Goal: Task Accomplishment & Management: Manage account settings

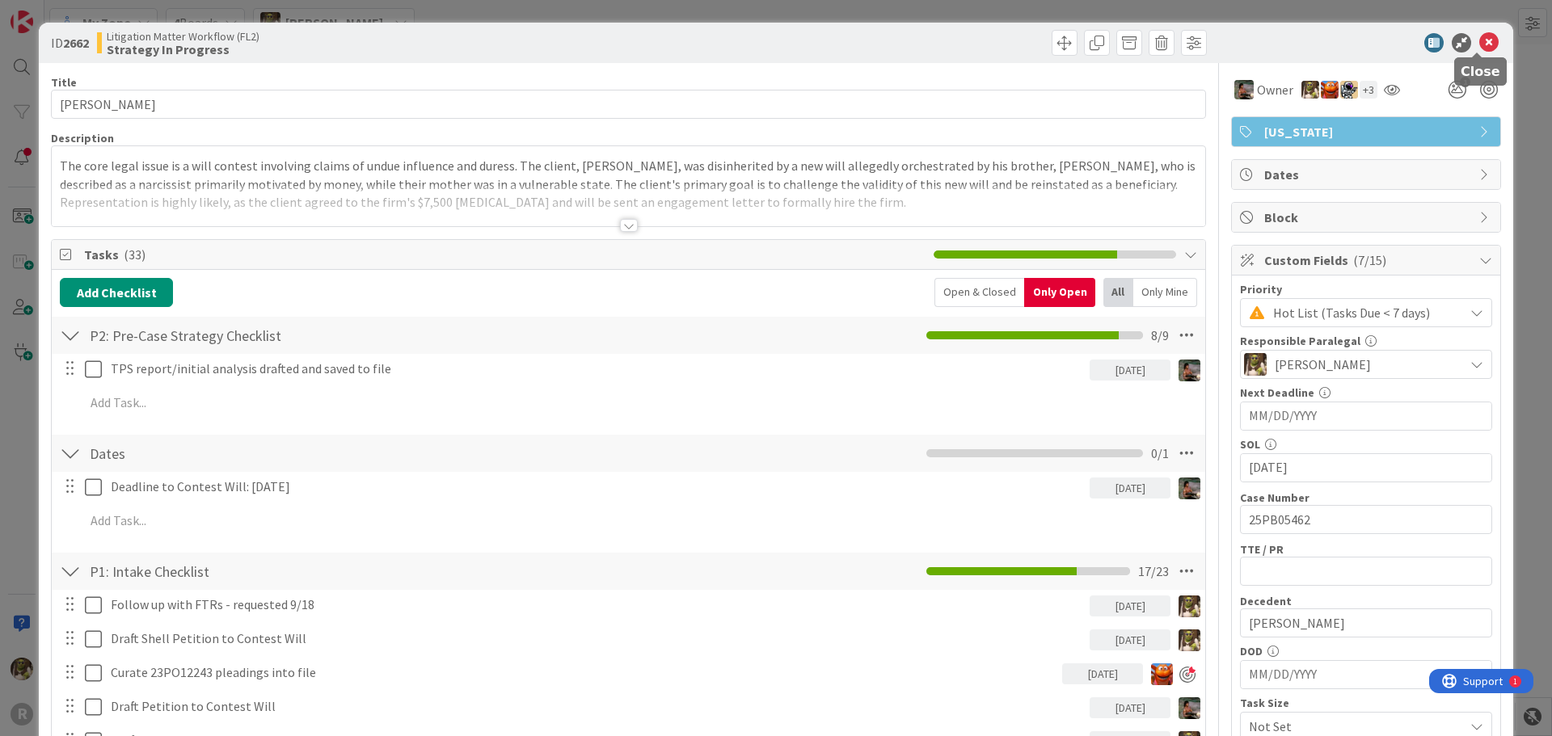
click at [1482, 39] on icon at bounding box center [1488, 42] width 19 height 19
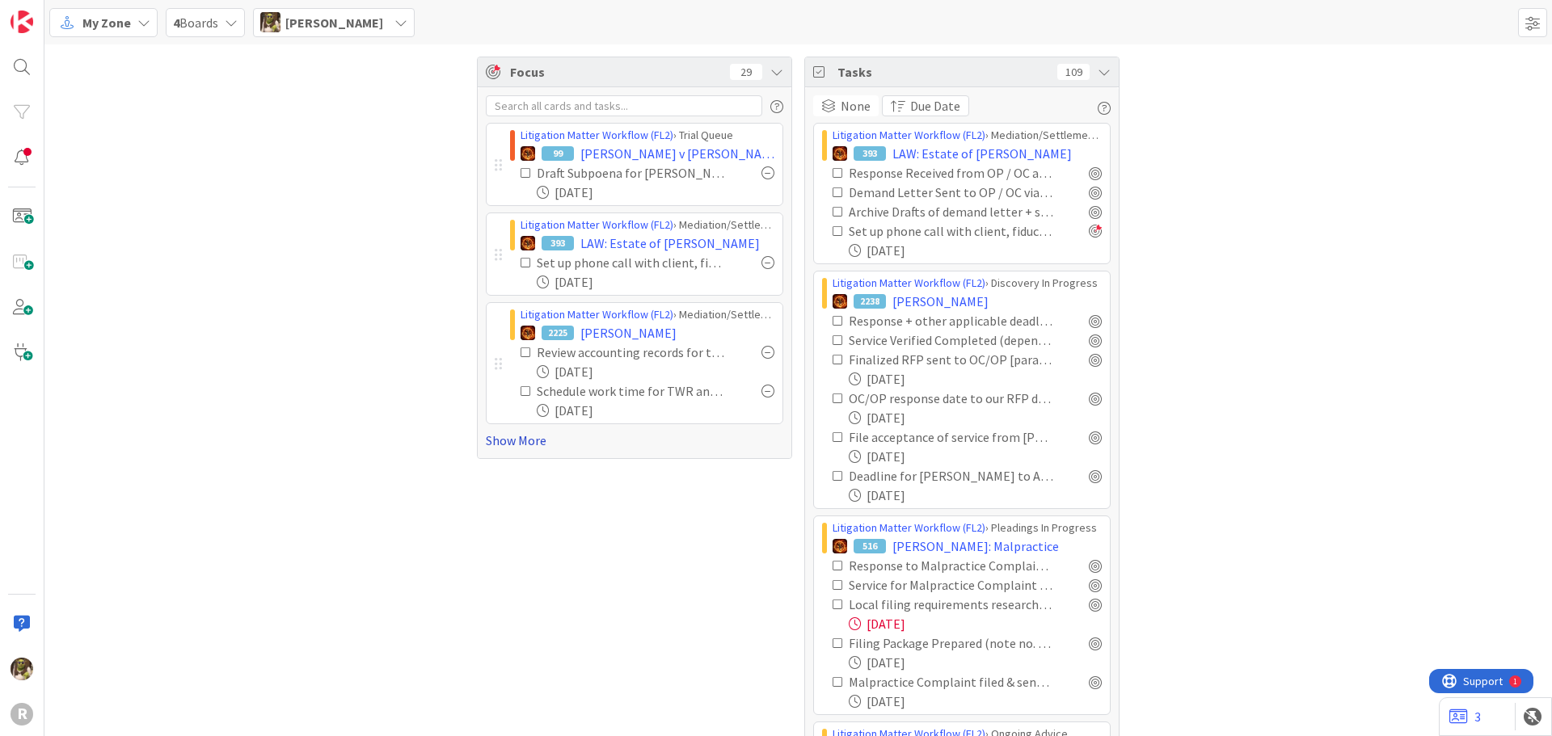
click at [510, 445] on link "Show More" at bounding box center [635, 440] width 298 height 19
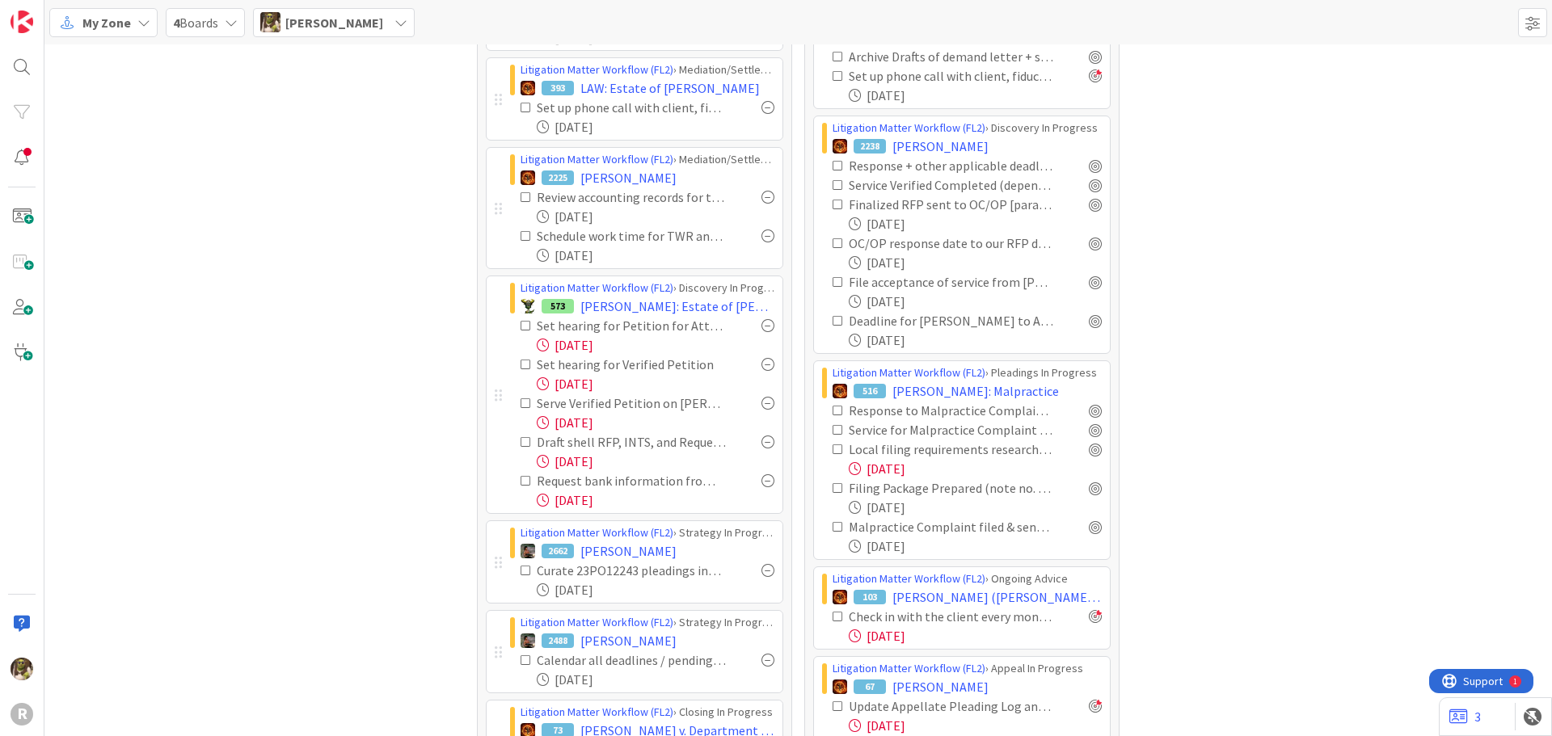
scroll to position [162, 0]
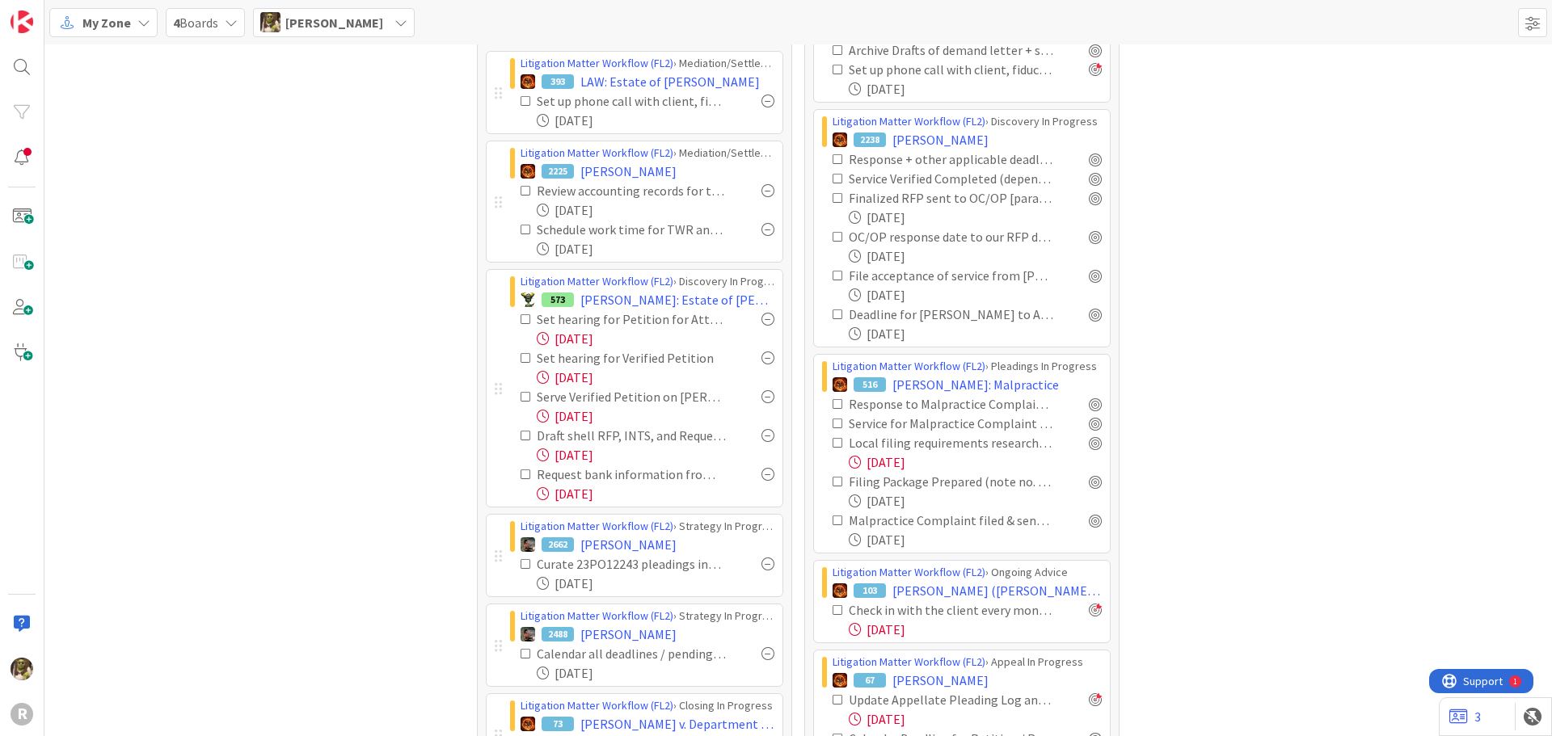
click at [766, 568] on div at bounding box center [768, 564] width 13 height 13
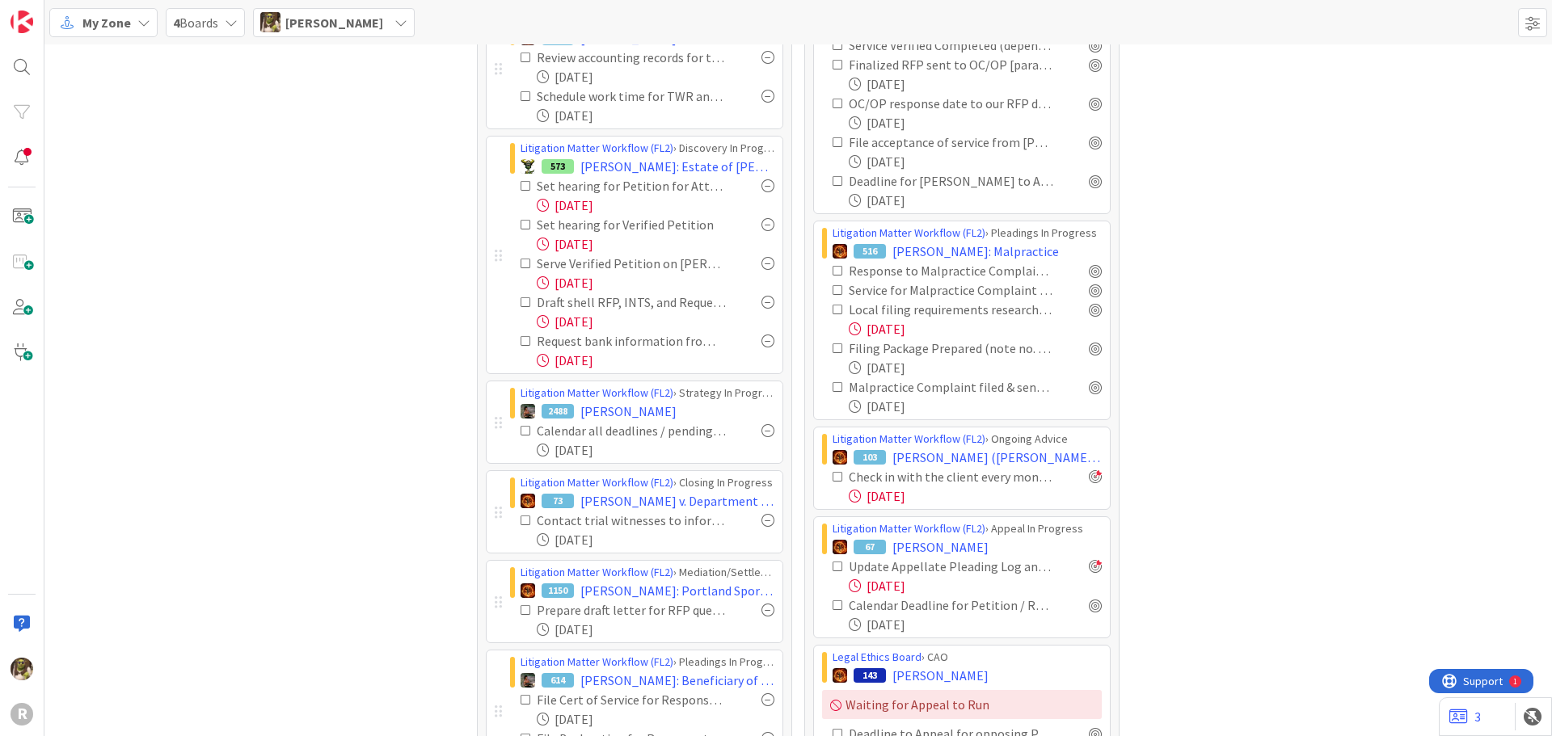
scroll to position [323, 0]
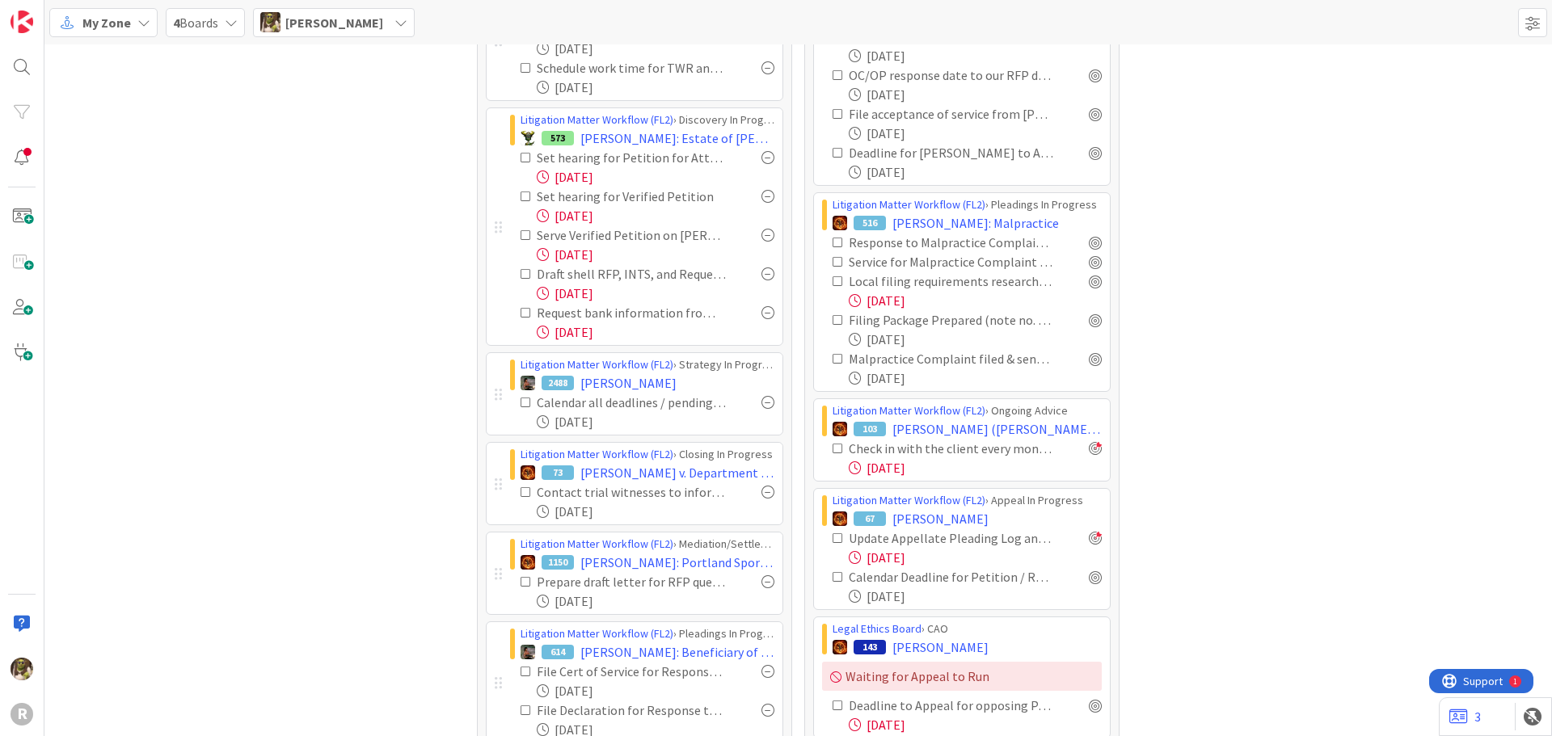
click at [762, 491] on div at bounding box center [768, 492] width 13 height 13
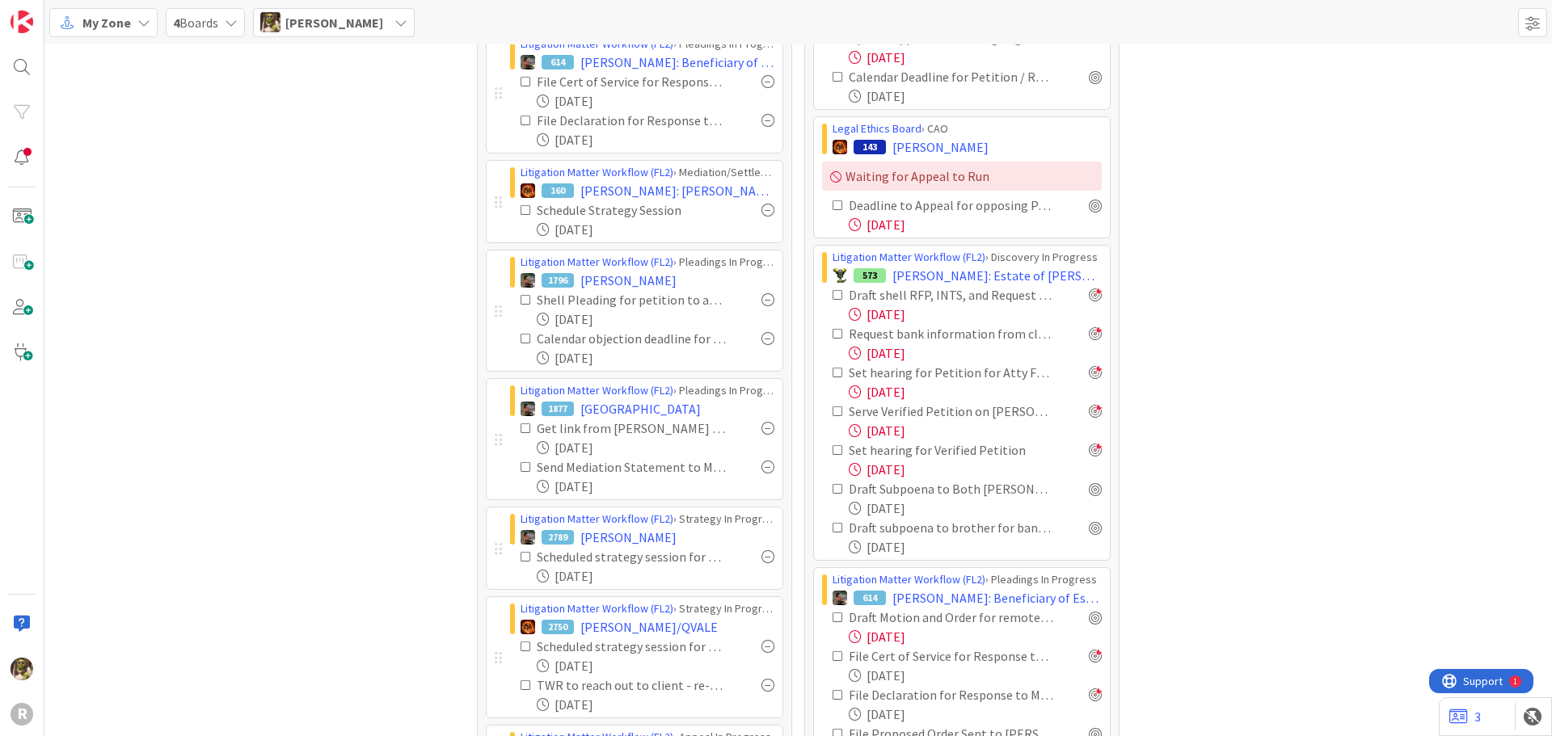
scroll to position [970, 0]
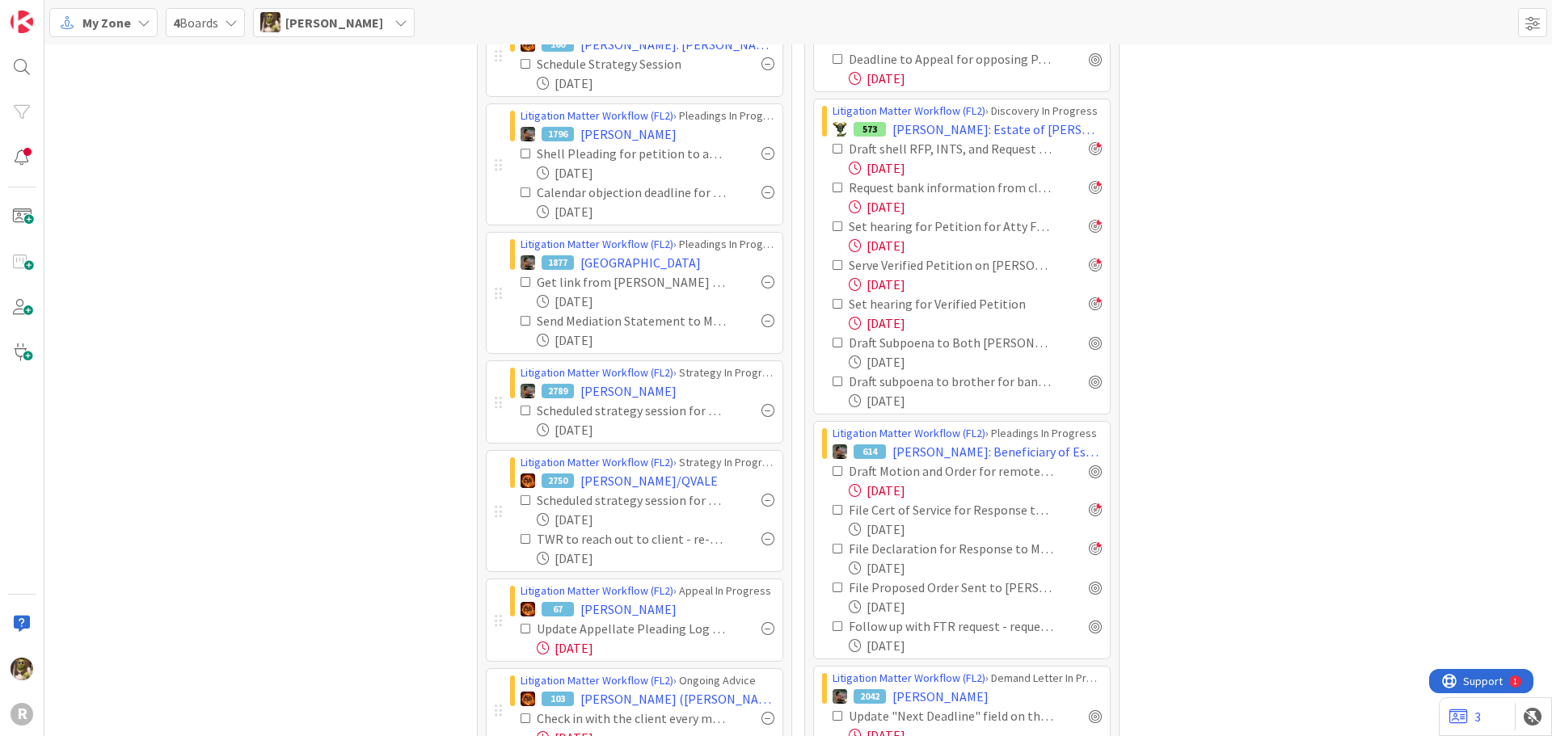
drag, startPoint x: 518, startPoint y: 407, endPoint x: 538, endPoint y: 407, distance: 19.4
click at [521, 407] on icon at bounding box center [526, 410] width 11 height 11
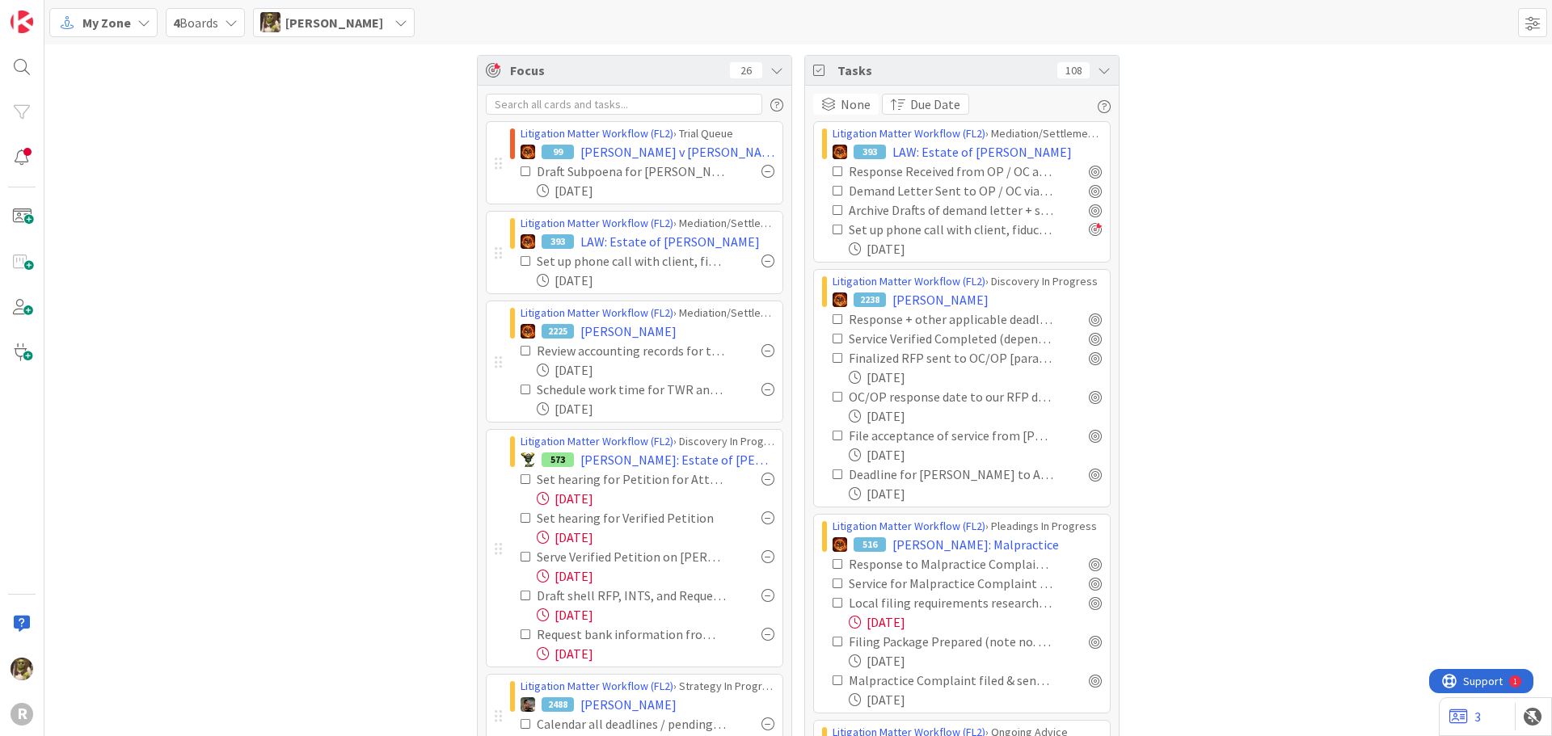
scroll to position [0, 0]
click at [521, 388] on icon at bounding box center [526, 391] width 11 height 11
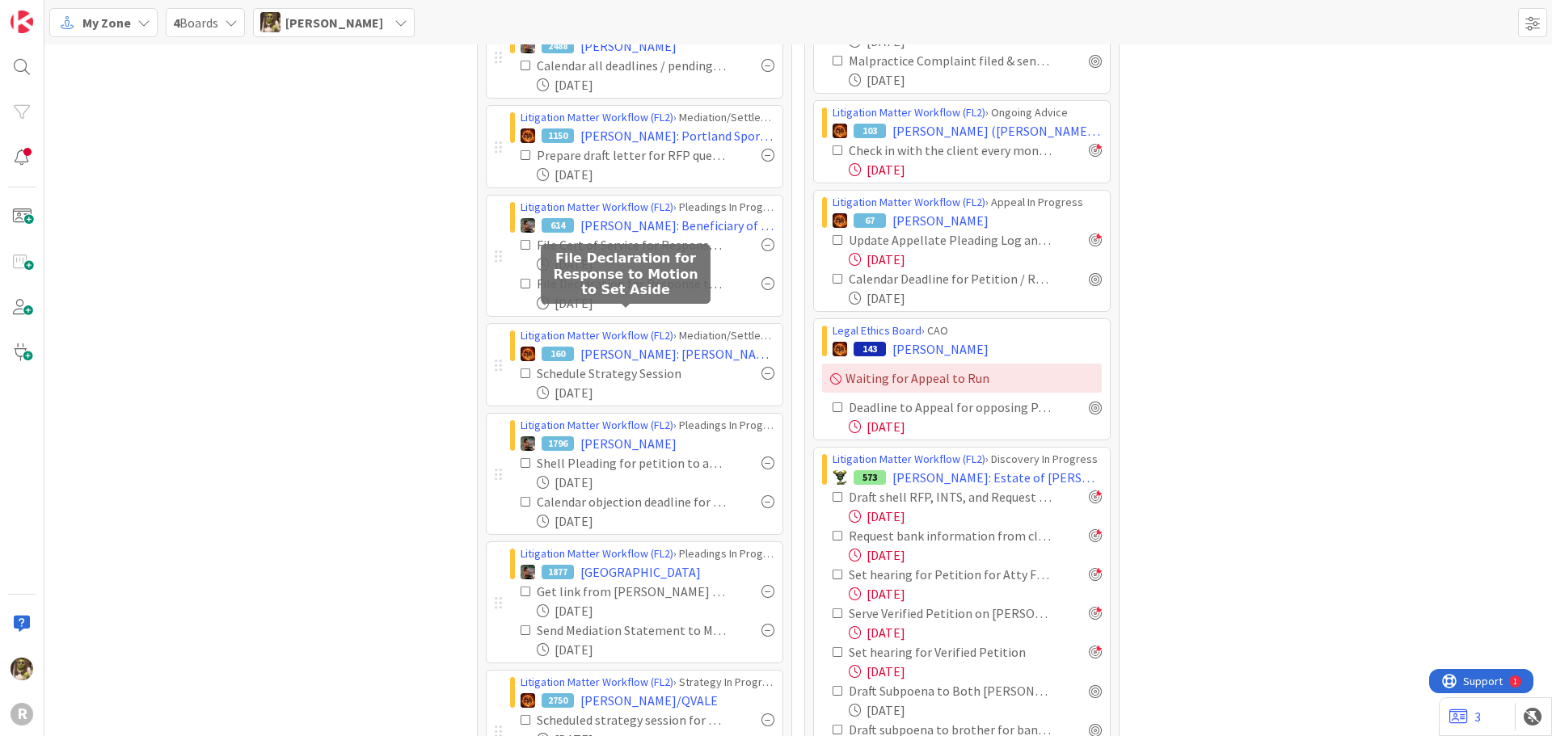
scroll to position [647, 0]
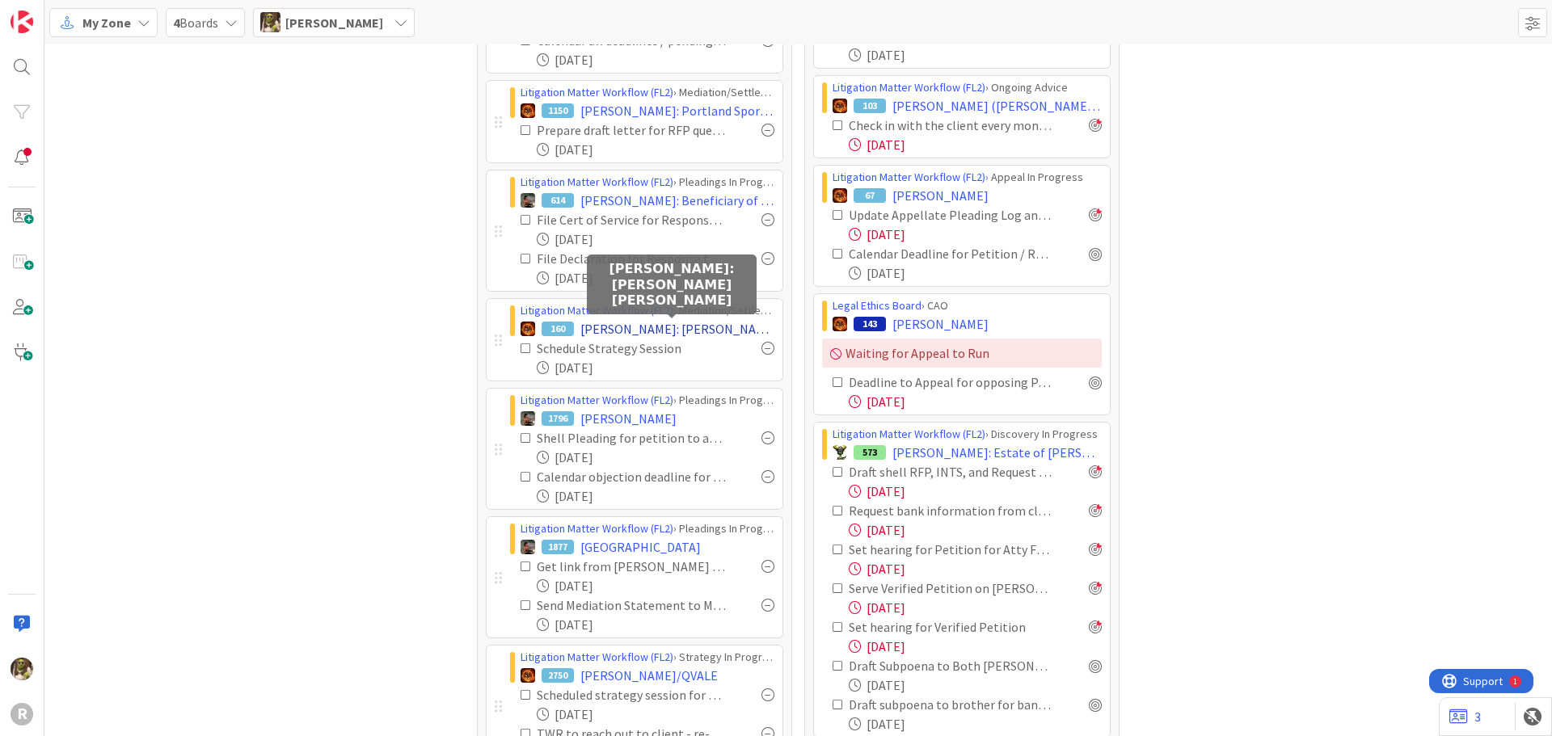
click at [643, 330] on span "CHRISTENSEN: Christensen v. Christensen" at bounding box center [677, 328] width 194 height 19
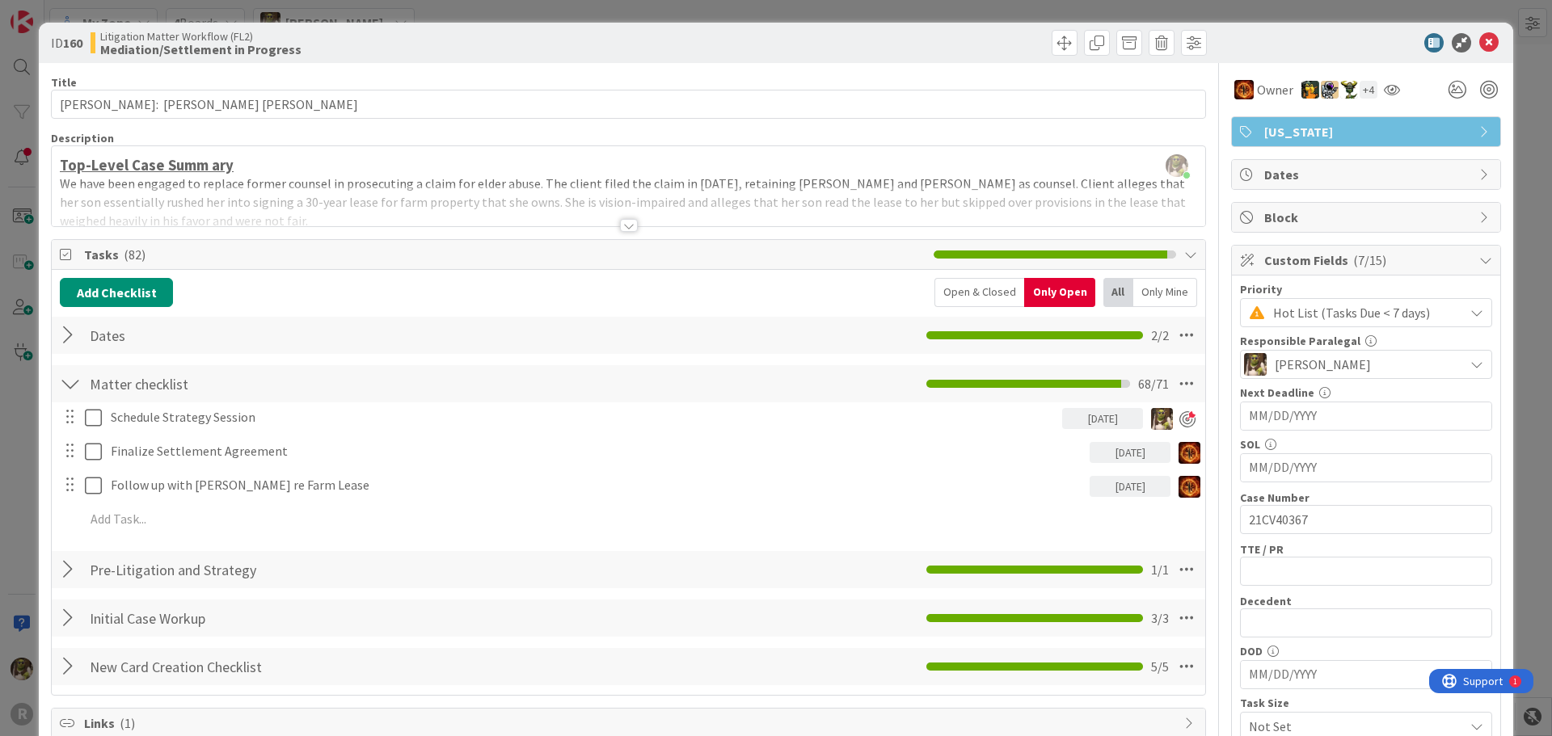
click at [67, 338] on div at bounding box center [70, 335] width 21 height 29
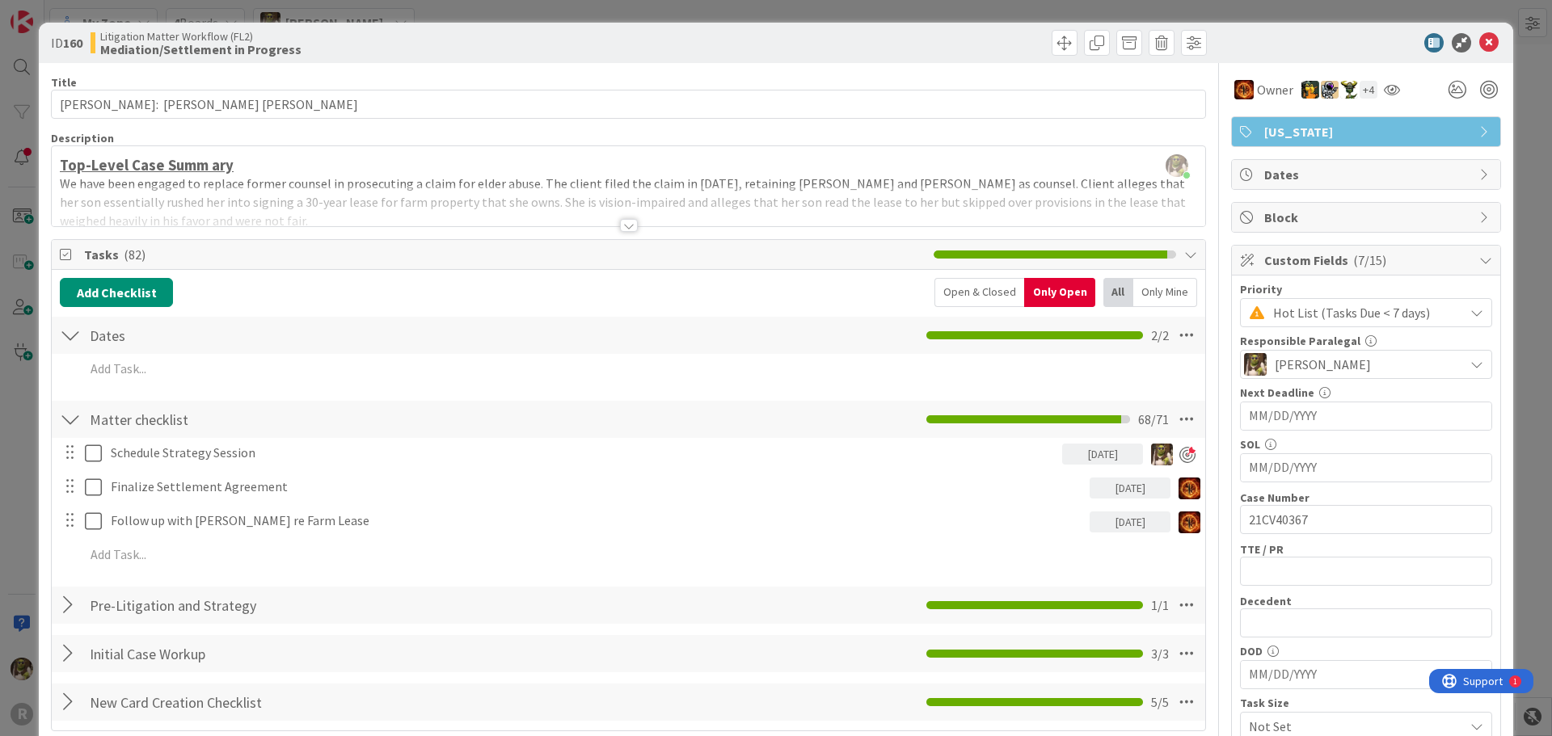
click at [1173, 288] on div "Only Mine" at bounding box center [1165, 292] width 64 height 29
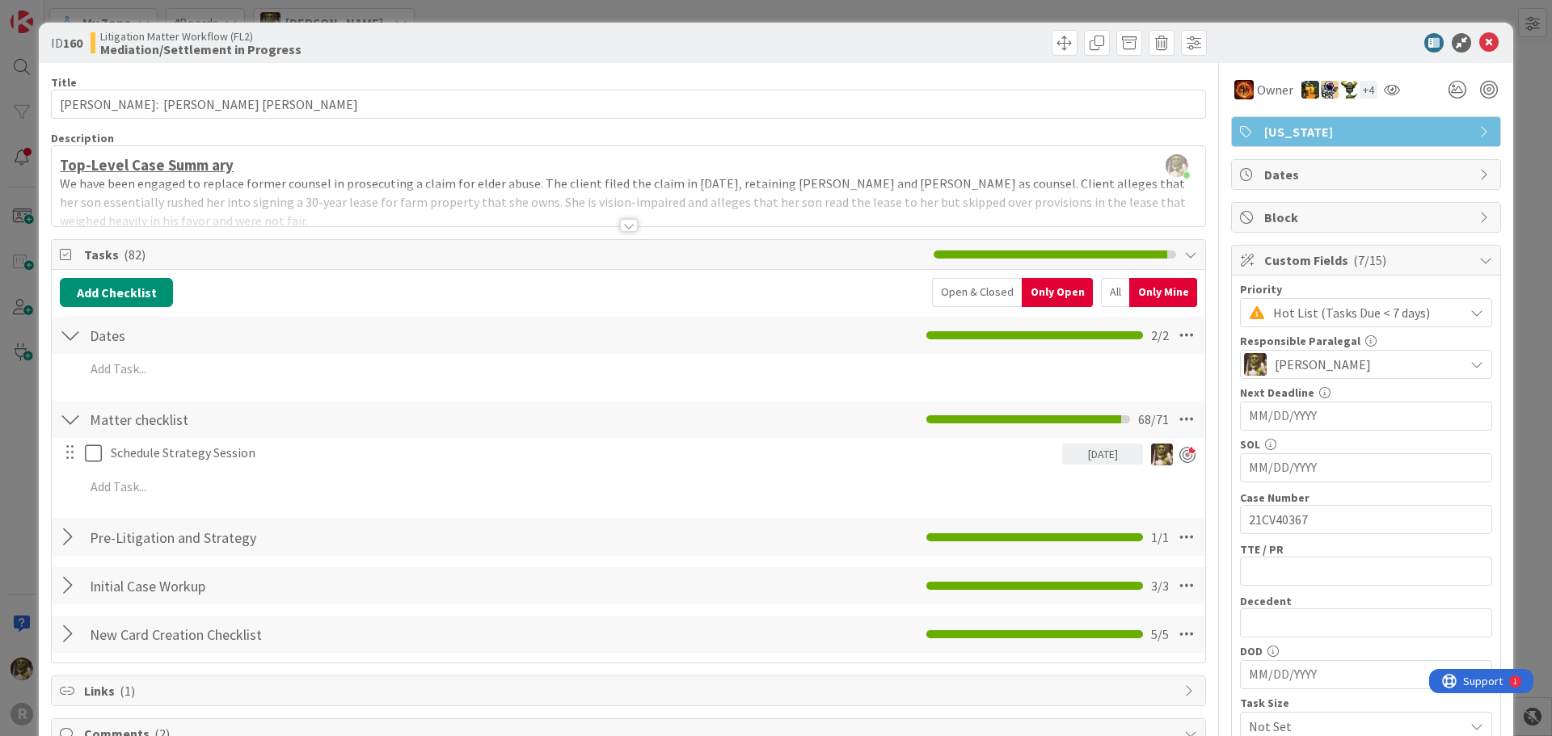
click at [1104, 285] on div "All" at bounding box center [1115, 292] width 28 height 29
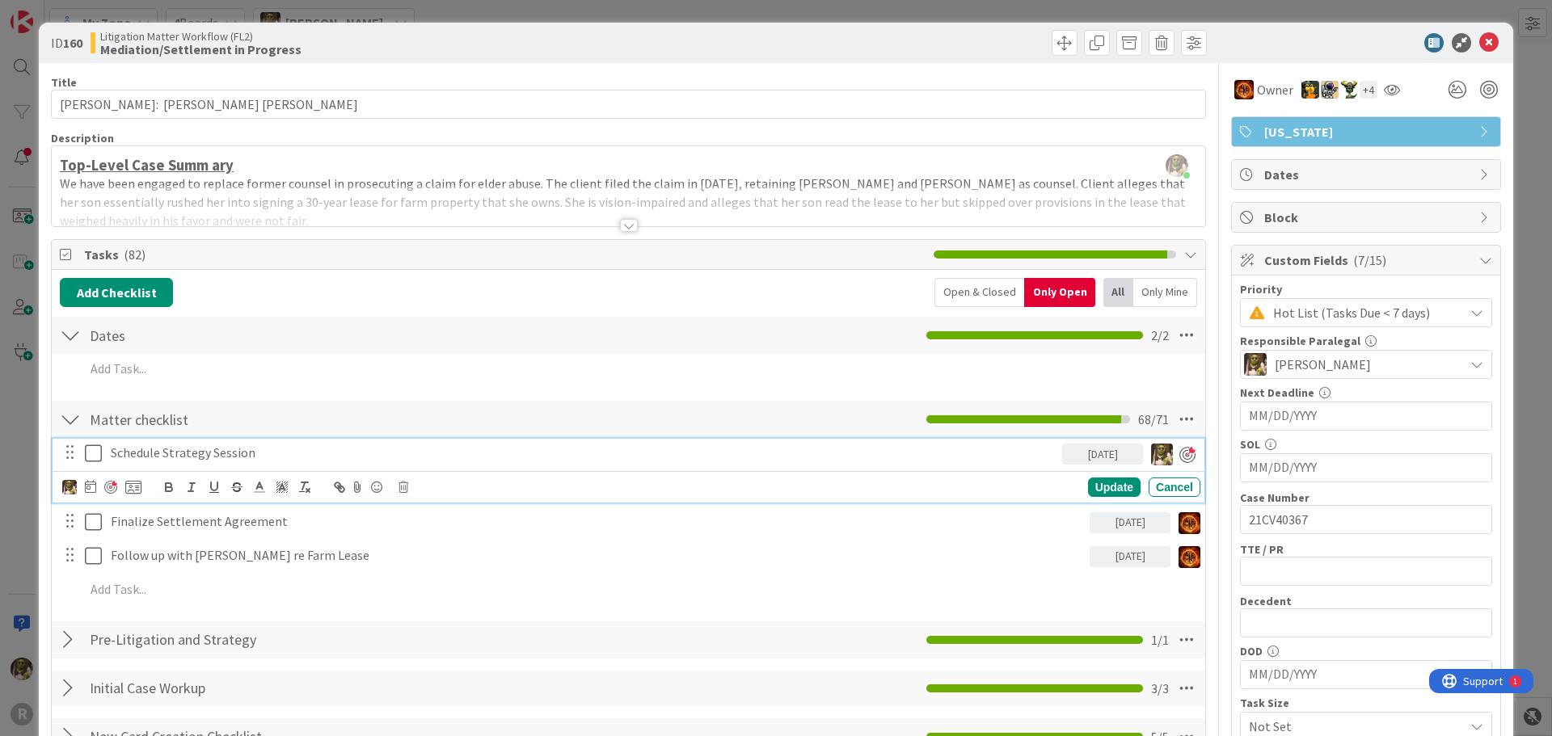
click at [91, 454] on icon at bounding box center [93, 453] width 17 height 19
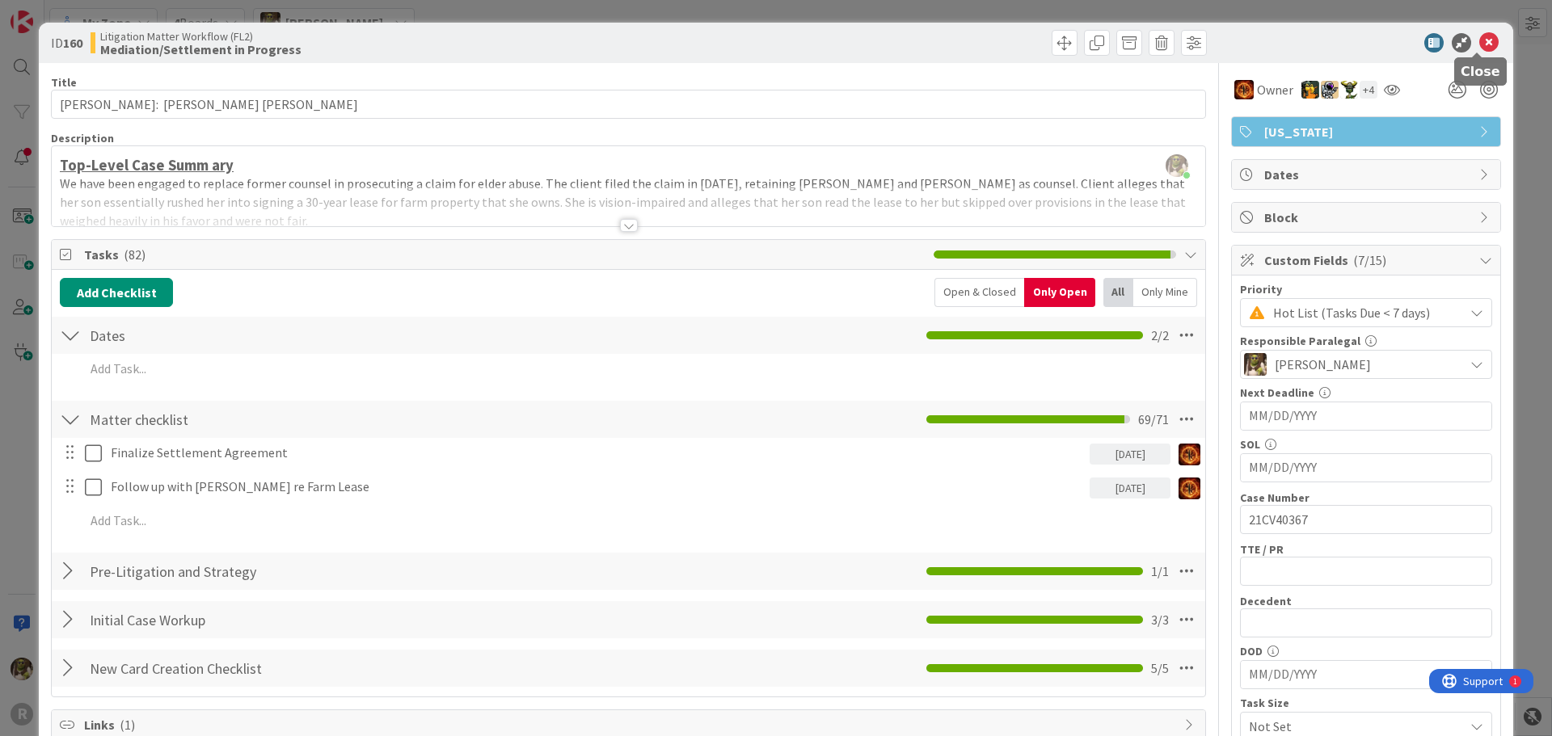
click at [1479, 41] on icon at bounding box center [1488, 42] width 19 height 19
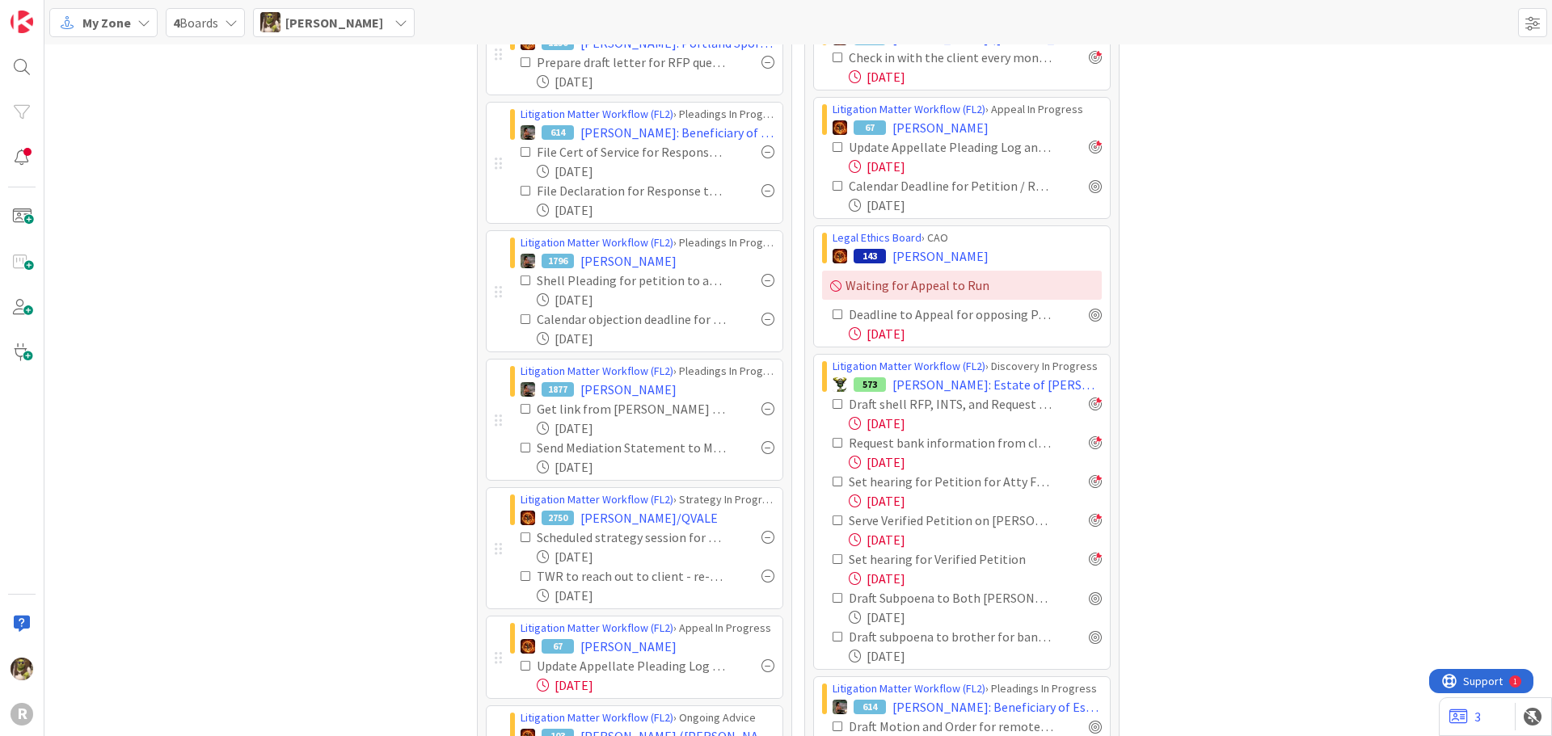
scroll to position [728, 0]
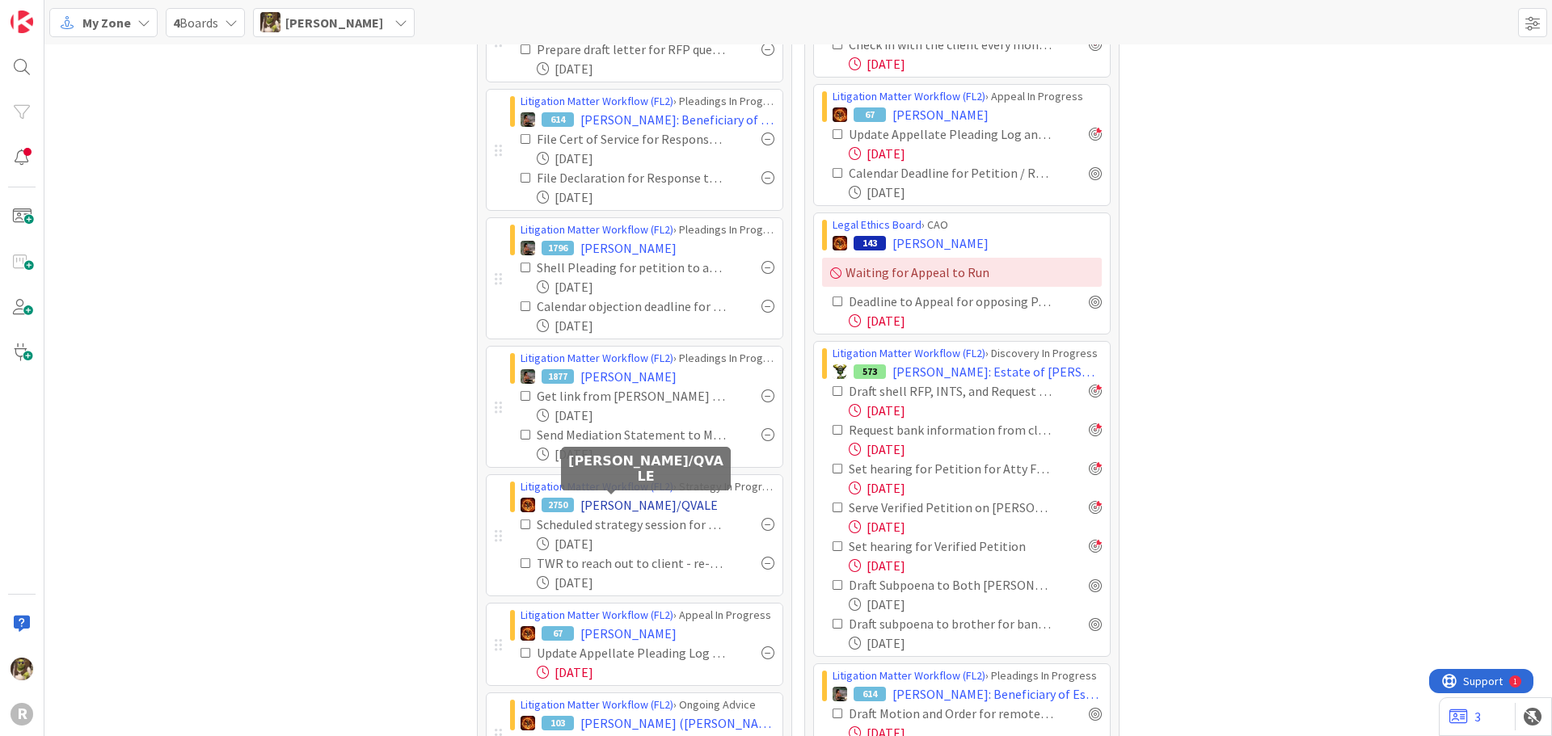
click at [613, 508] on span "[PERSON_NAME]/QVALE" at bounding box center [648, 505] width 137 height 19
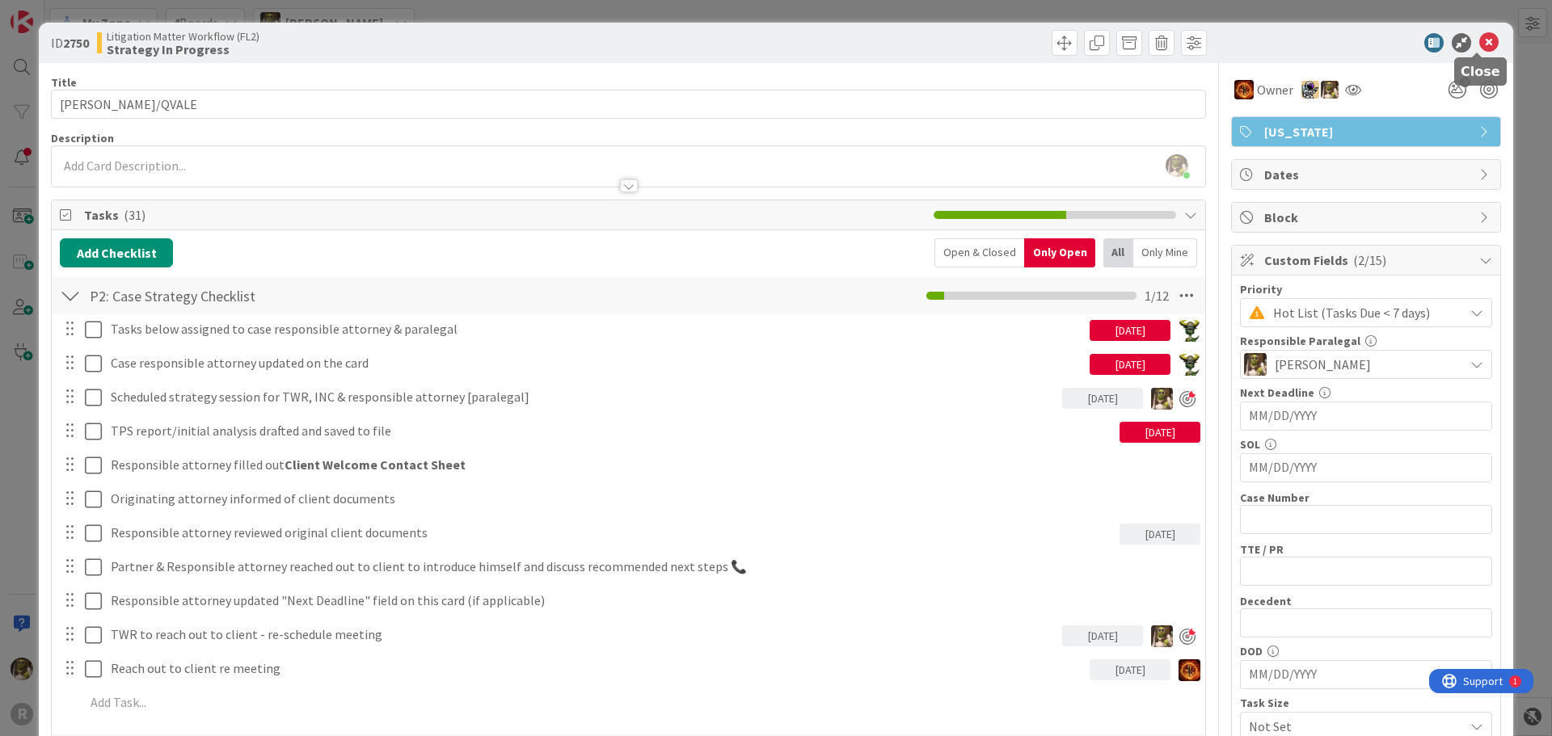
click at [1481, 42] on icon at bounding box center [1488, 42] width 19 height 19
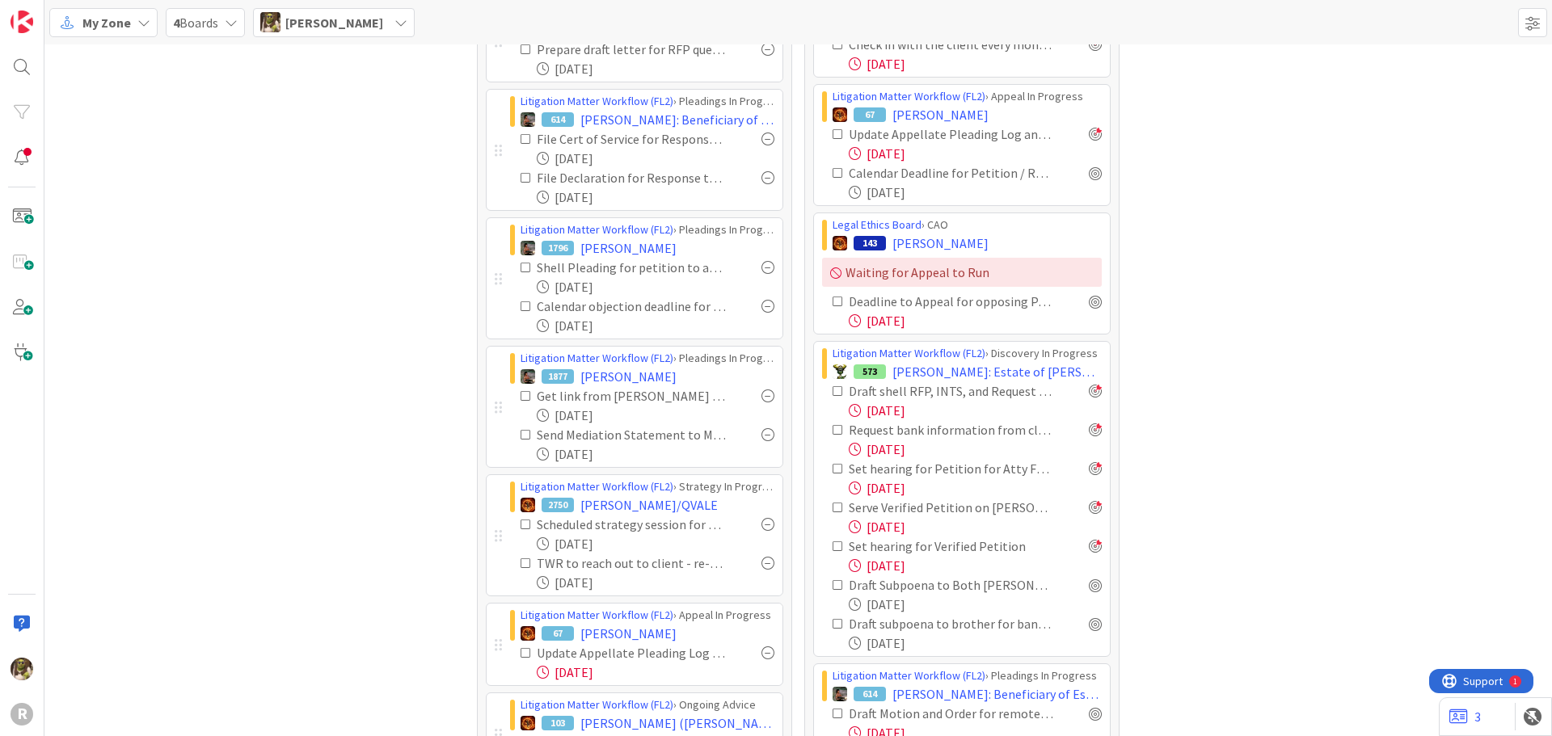
click at [521, 525] on icon at bounding box center [526, 524] width 11 height 11
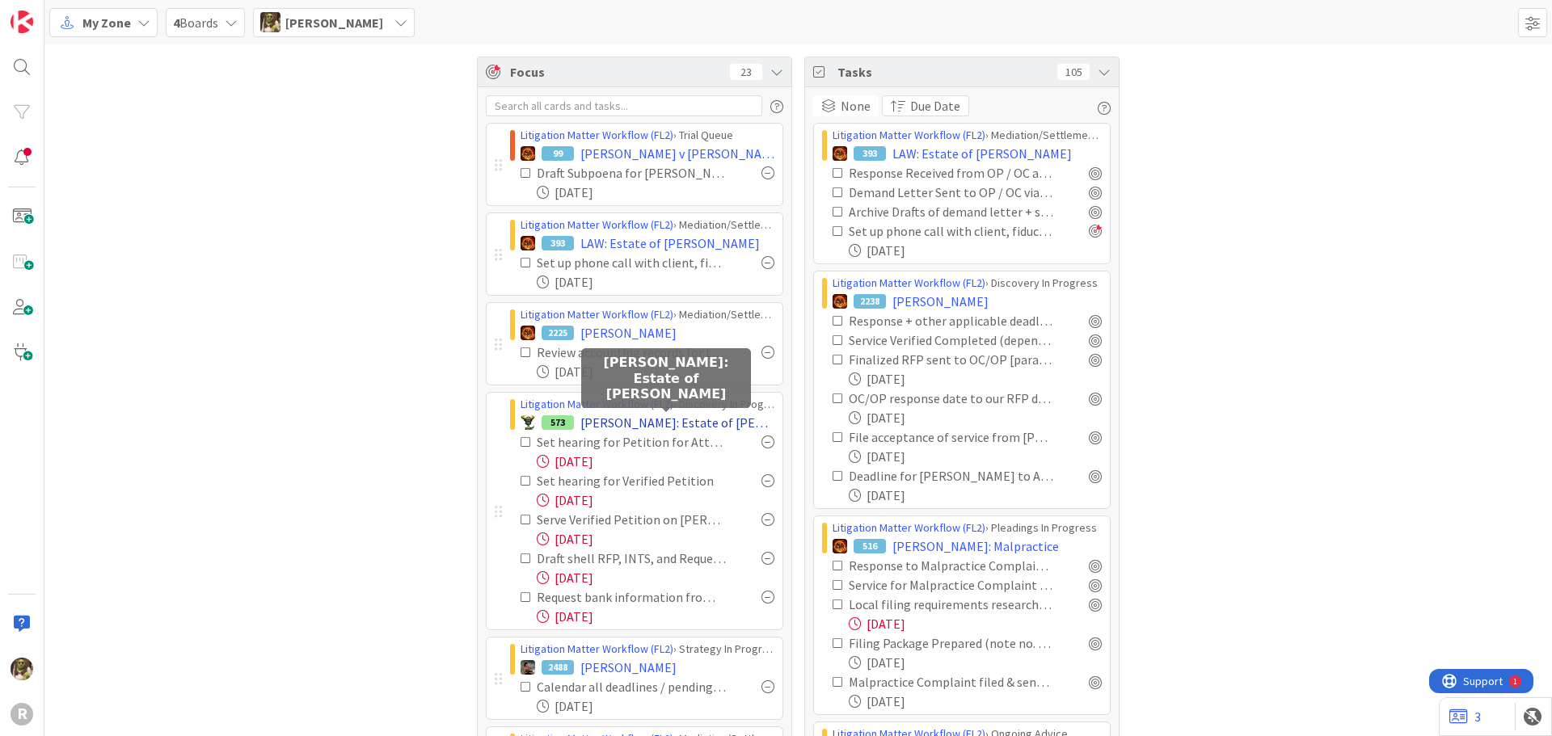
click at [609, 420] on span "[PERSON_NAME]: Estate of [PERSON_NAME]" at bounding box center [677, 422] width 194 height 19
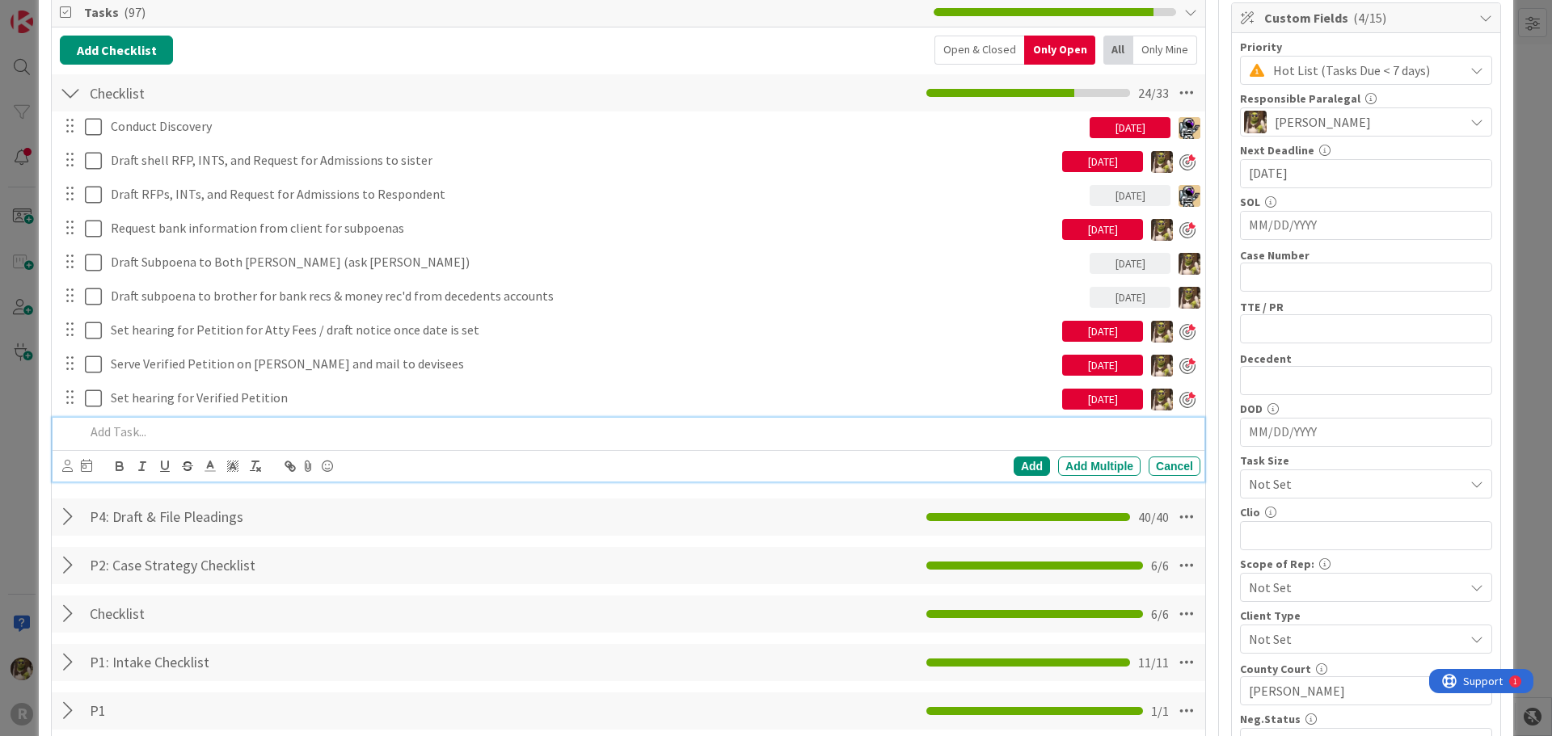
click at [144, 429] on p at bounding box center [639, 432] width 1109 height 19
click at [68, 470] on icon at bounding box center [67, 466] width 11 height 12
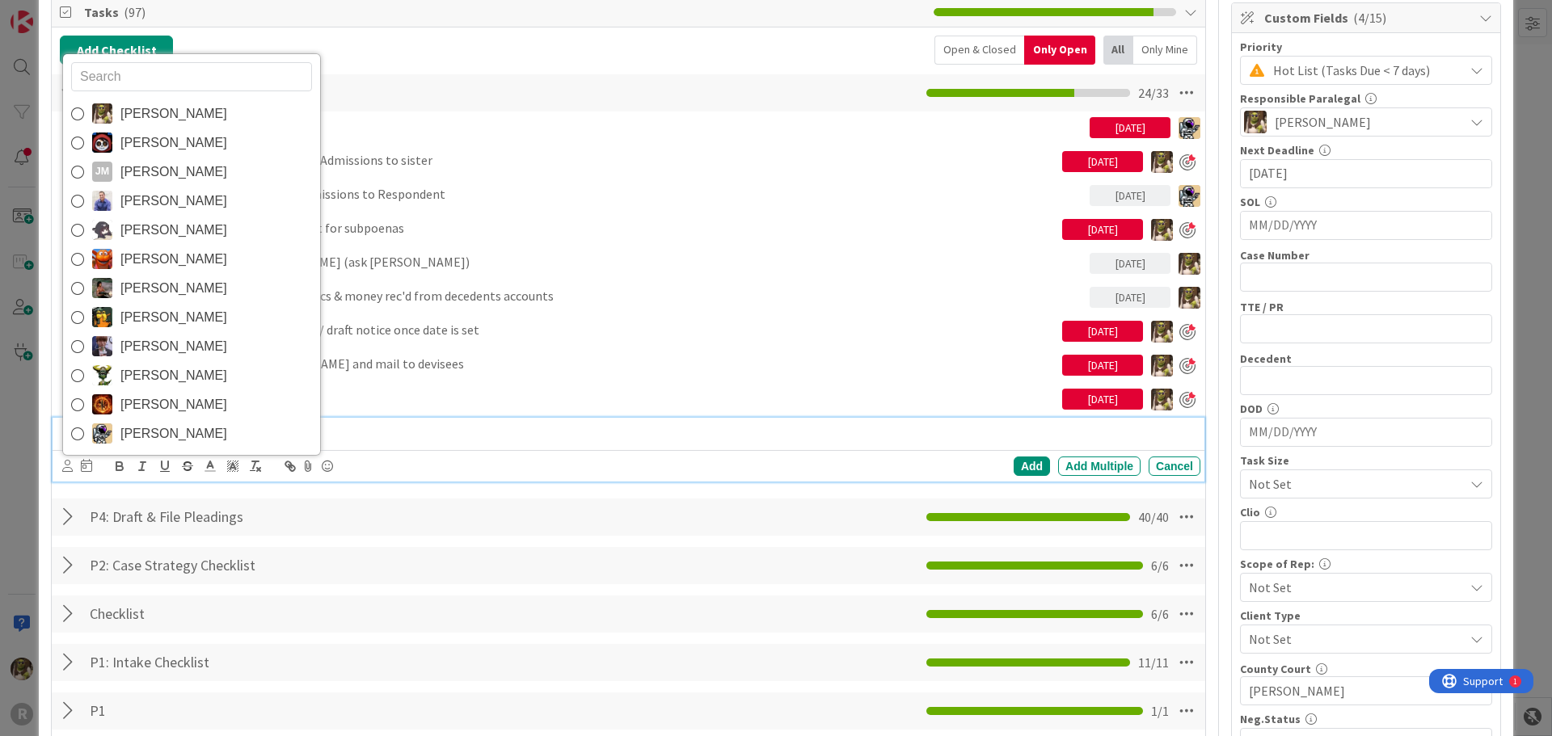
click at [99, 97] on div "Devine Gines Jasmin Sanchez JM Jeff Myers John Grant Kelly Nguyen Kiara Adams M…" at bounding box center [191, 254] width 259 height 403
click at [104, 111] on img at bounding box center [102, 113] width 20 height 20
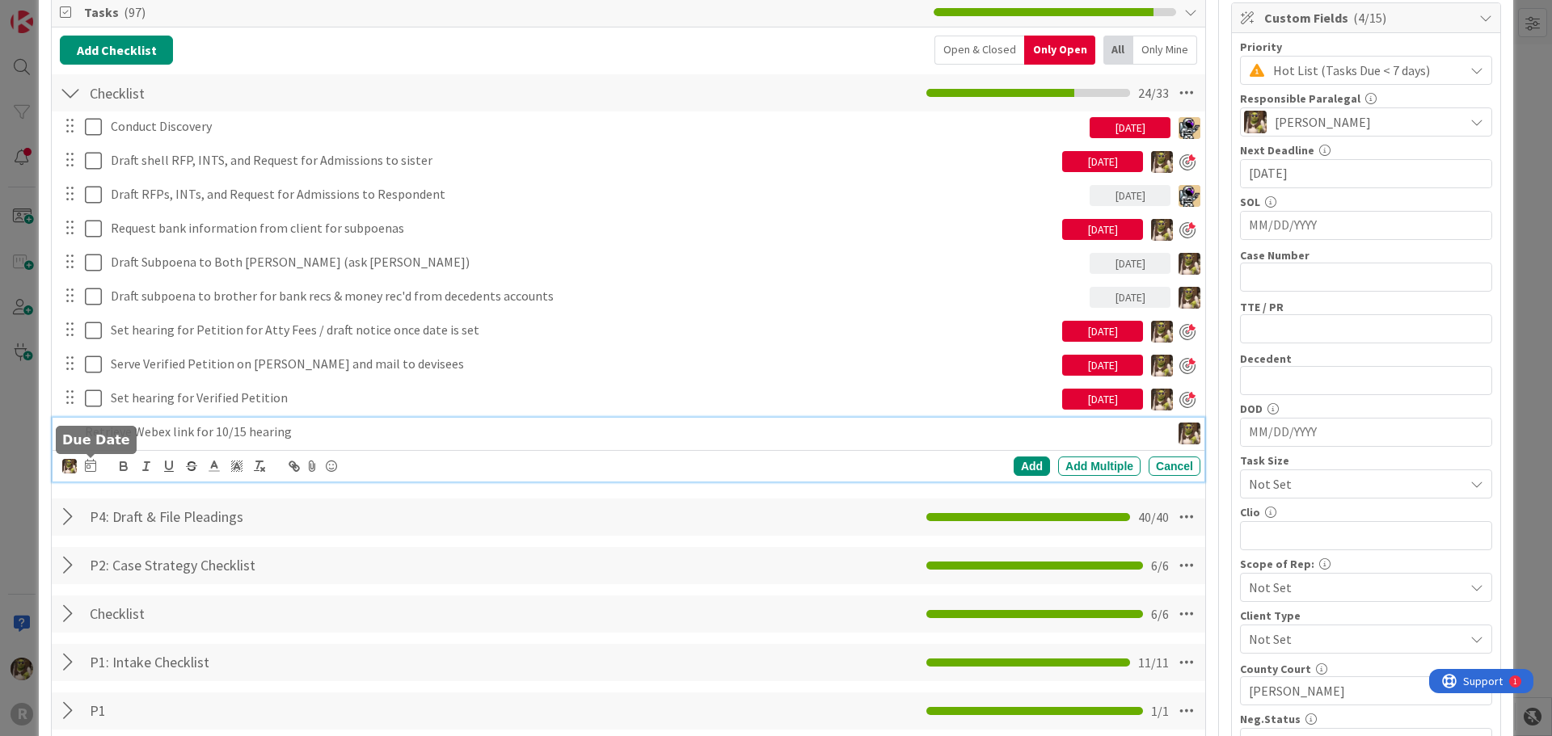
click at [87, 469] on icon at bounding box center [90, 465] width 11 height 13
click at [313, 515] on icon "Move forward to switch to the next month." at bounding box center [308, 513] width 15 height 15
click at [152, 635] on td "13" at bounding box center [151, 632] width 32 height 31
type input "[DATE]"
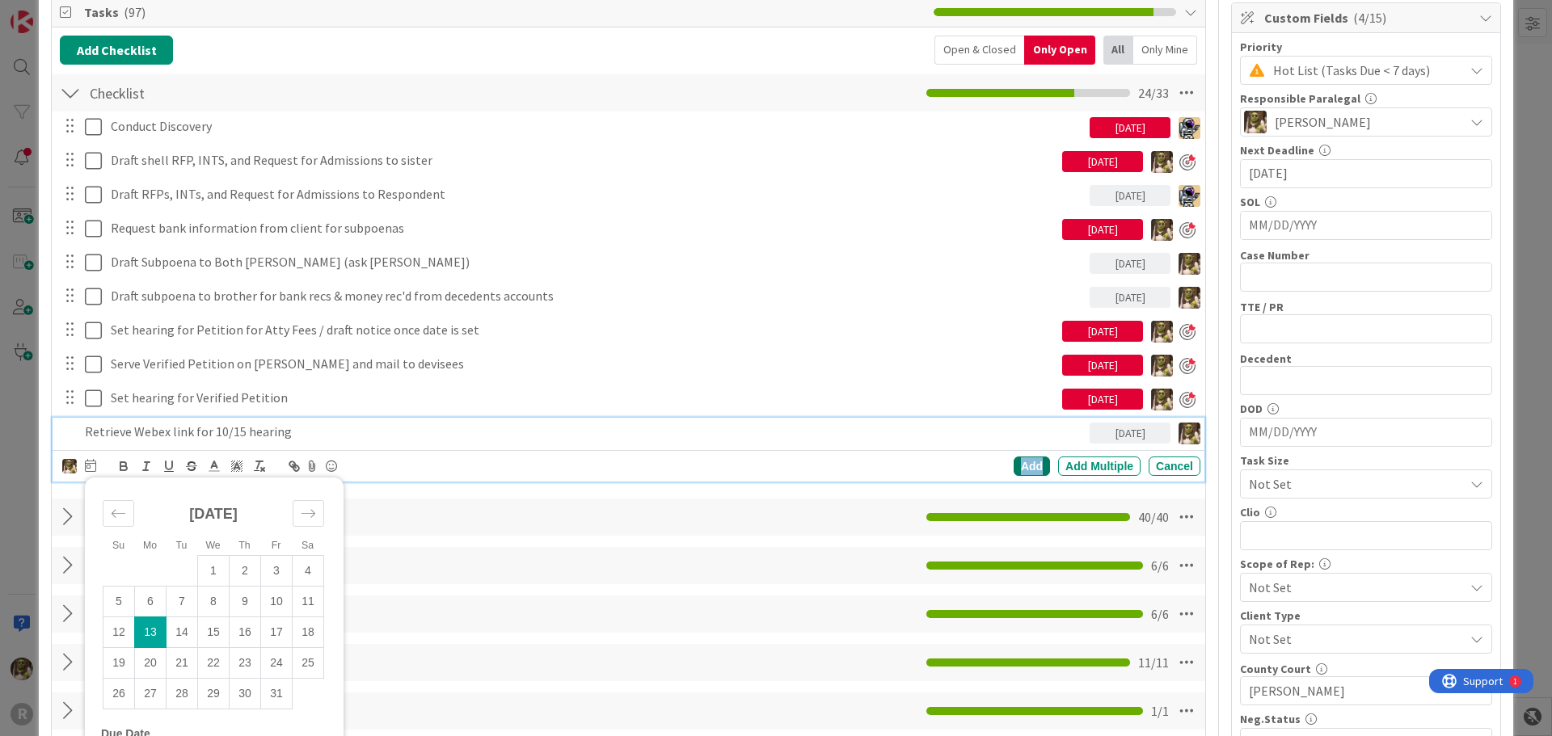
click at [1024, 463] on div "Add" at bounding box center [1032, 466] width 36 height 19
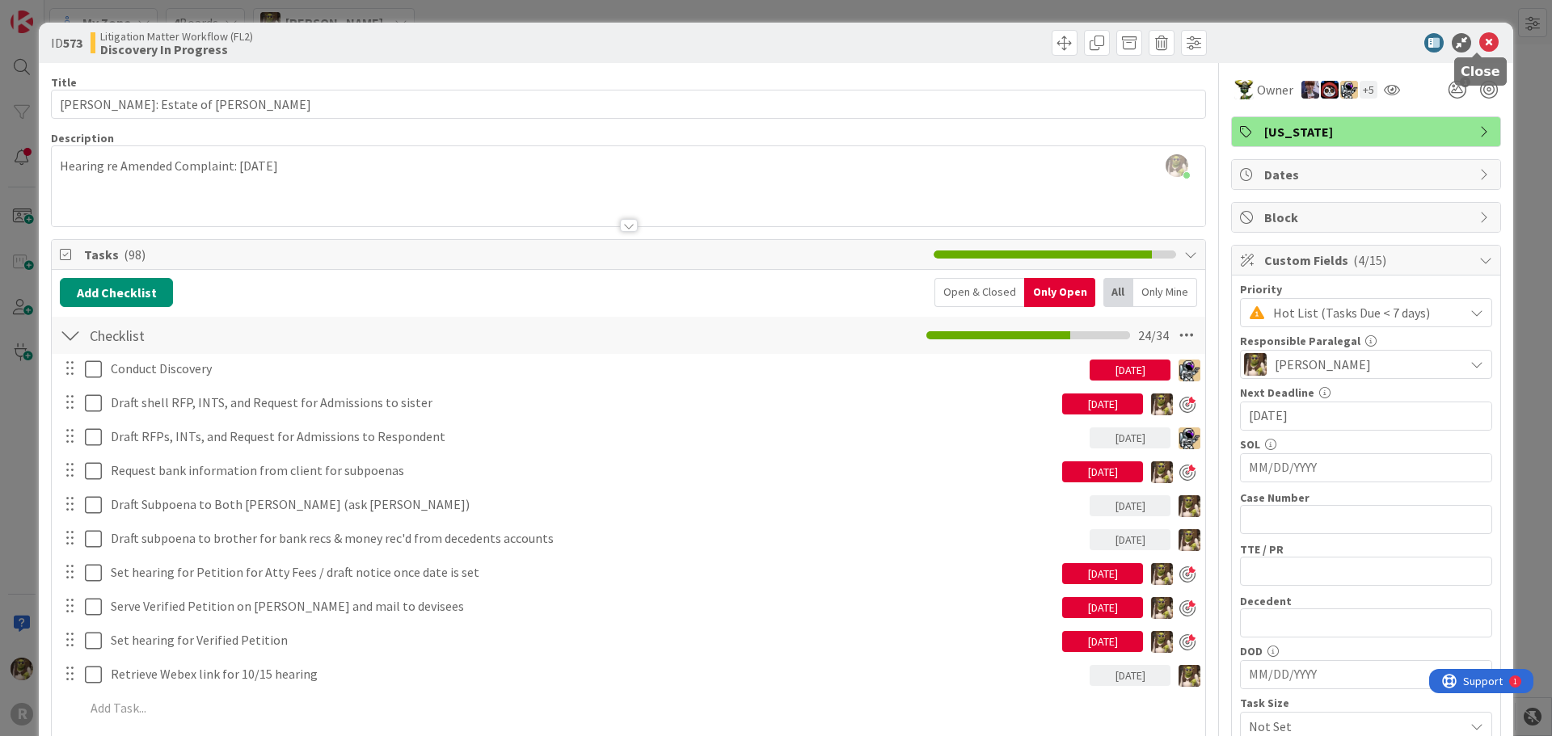
click at [1479, 49] on icon at bounding box center [1488, 42] width 19 height 19
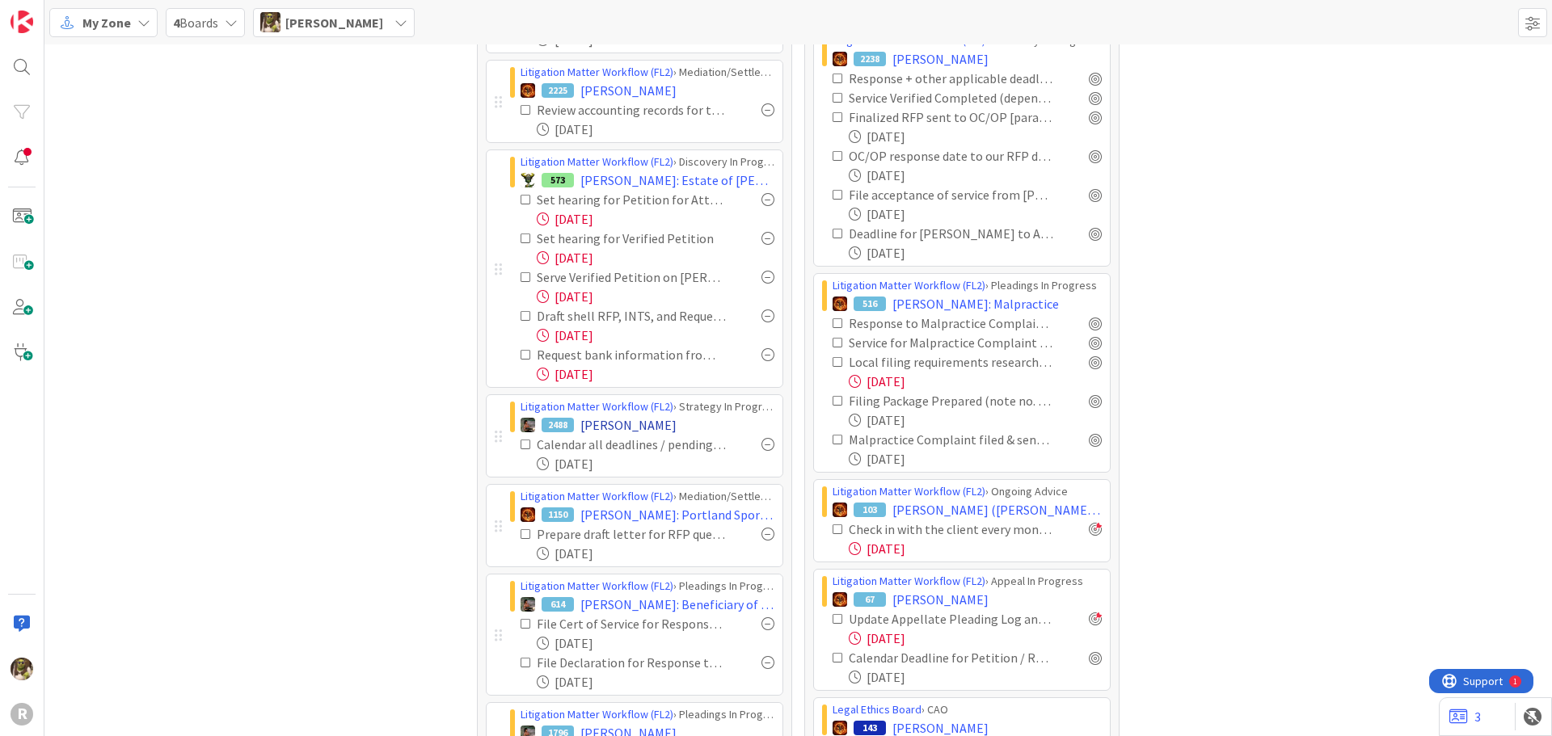
scroll to position [323, 0]
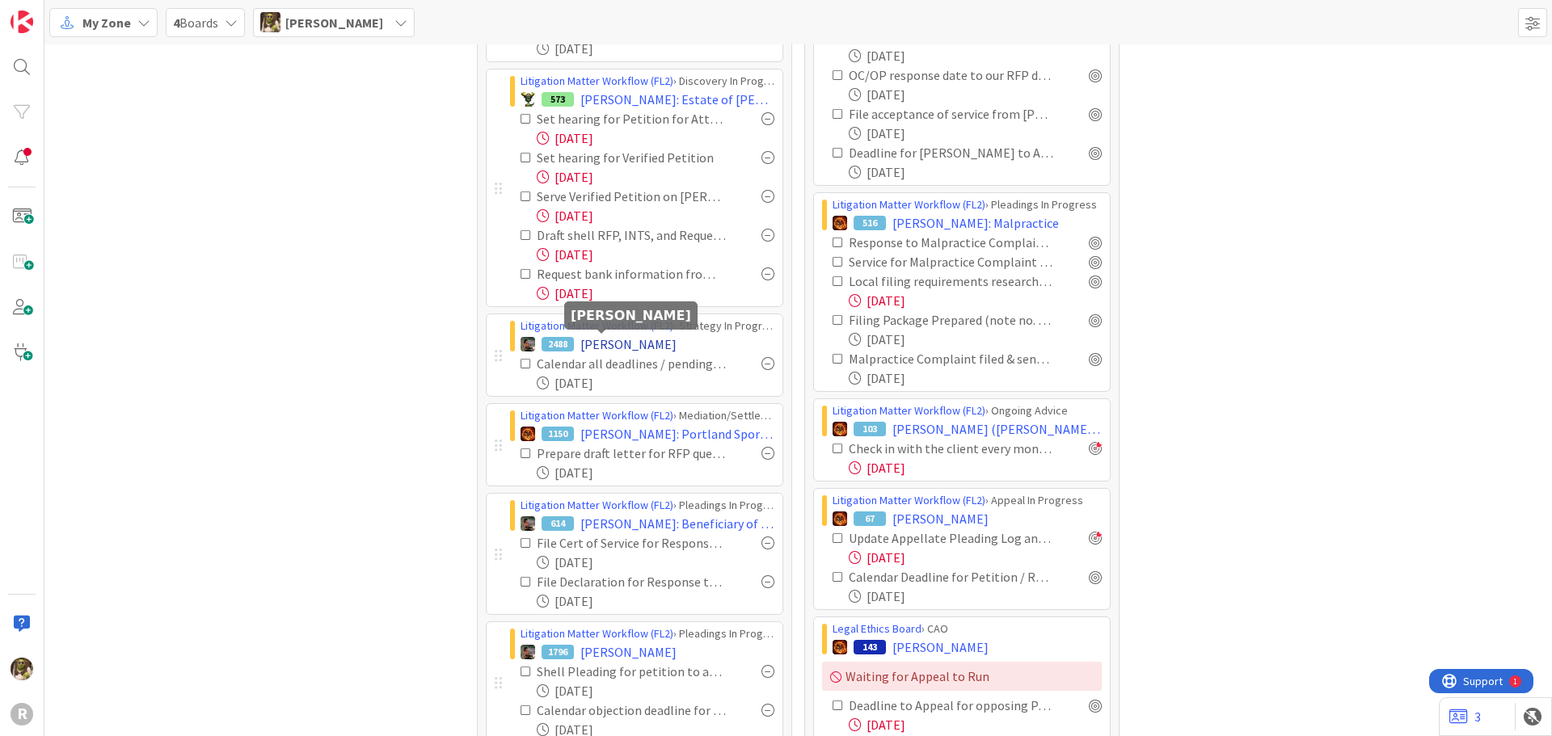
click at [614, 345] on span "[PERSON_NAME]" at bounding box center [628, 344] width 96 height 19
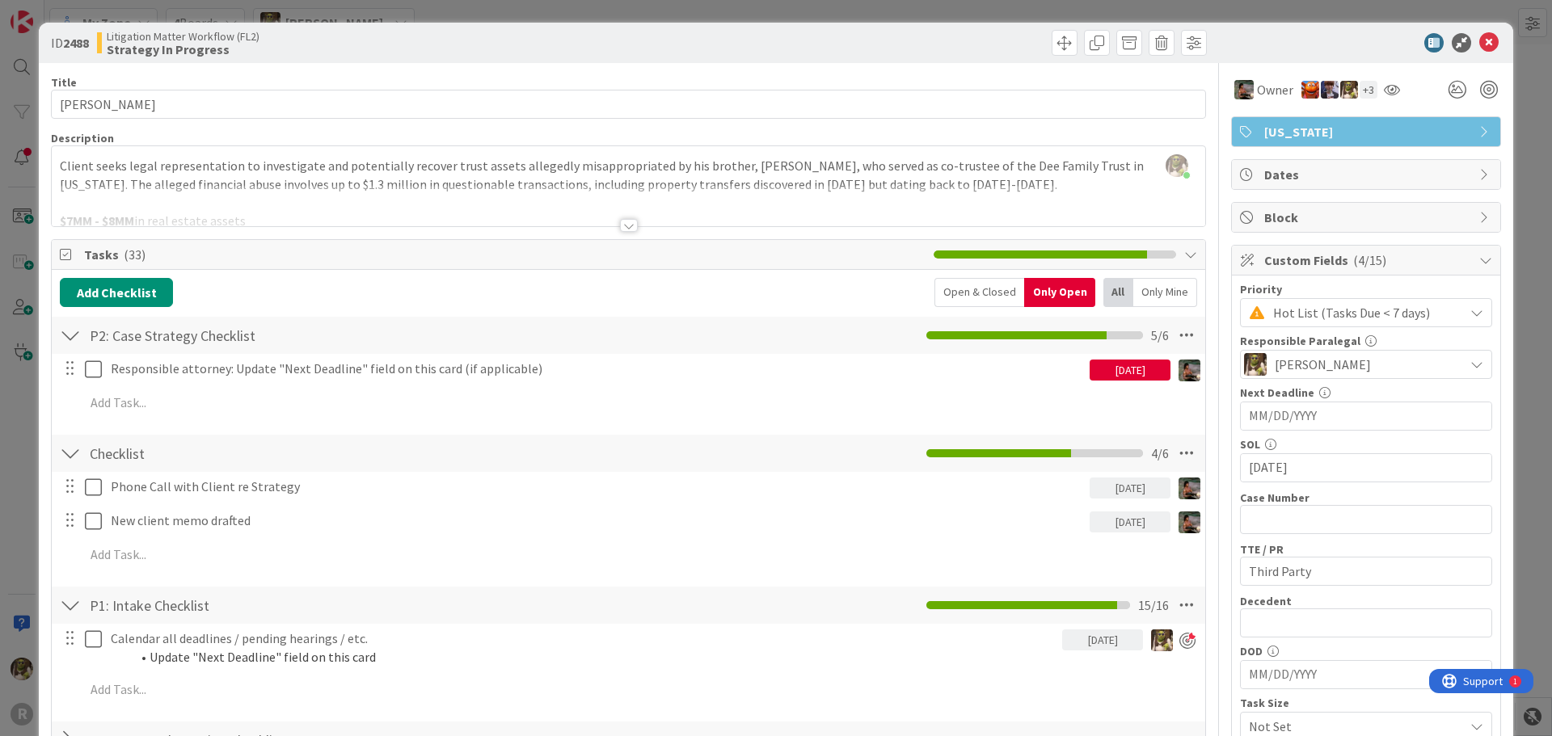
click at [622, 224] on div at bounding box center [629, 225] width 18 height 13
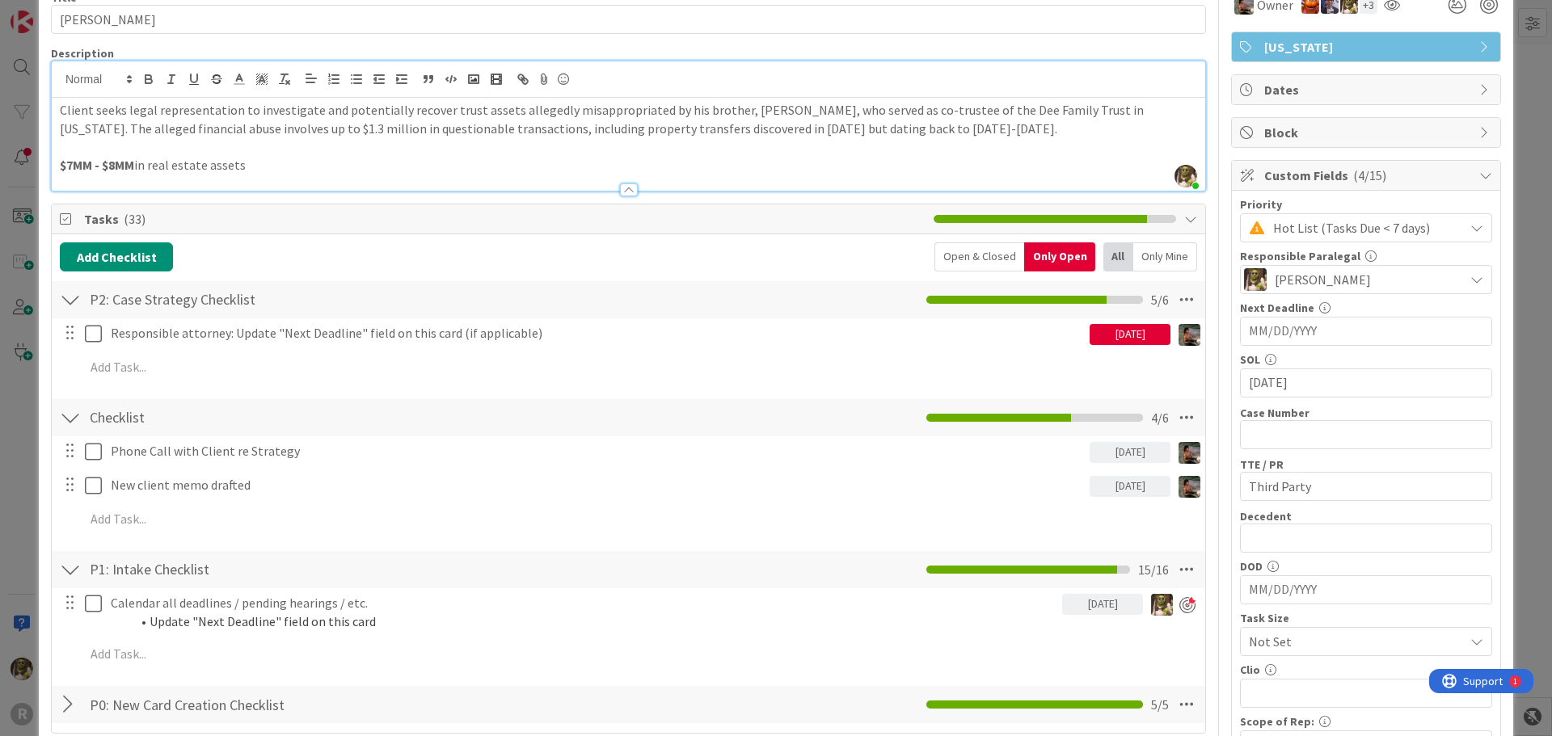
scroll to position [81, 0]
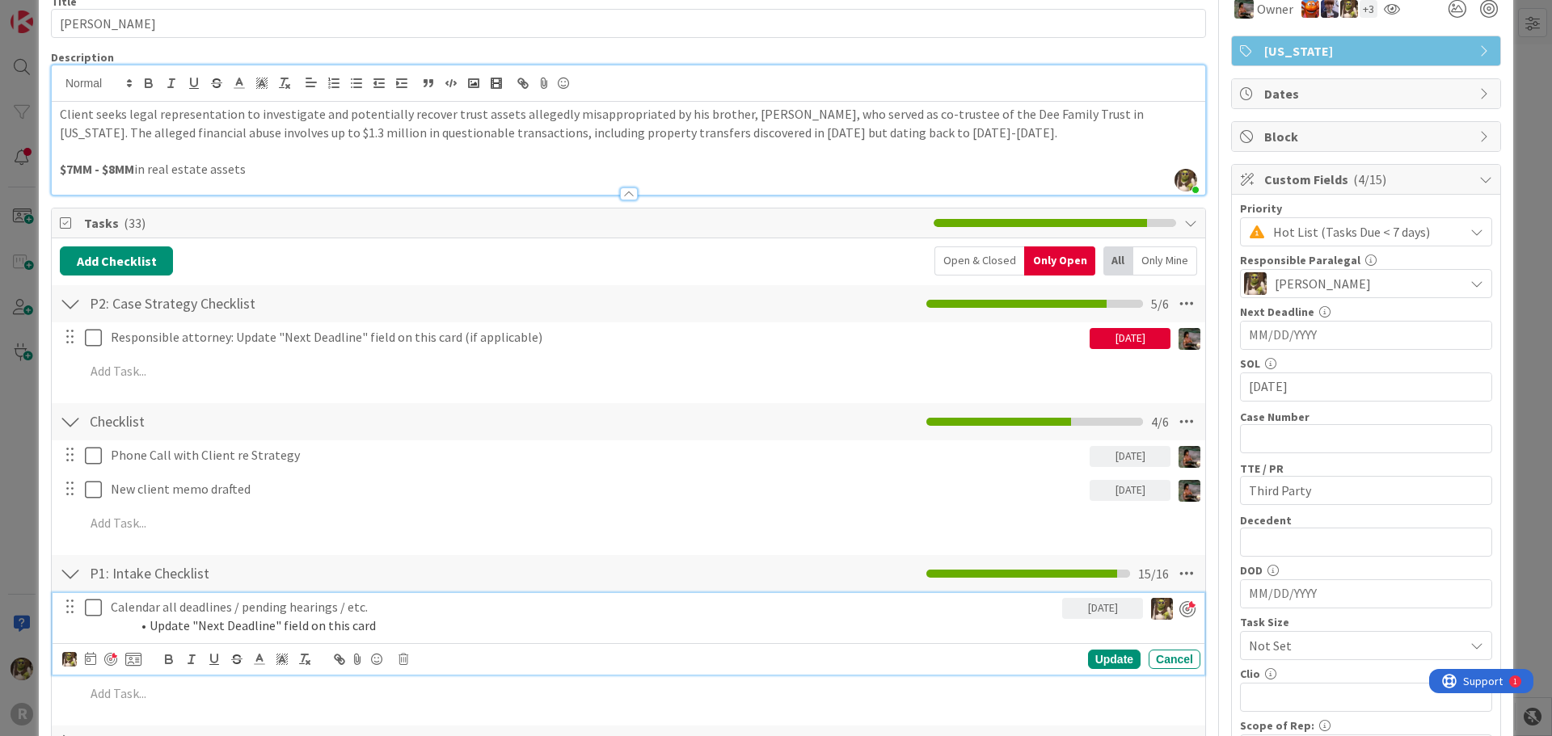
click at [99, 607] on icon at bounding box center [93, 607] width 17 height 19
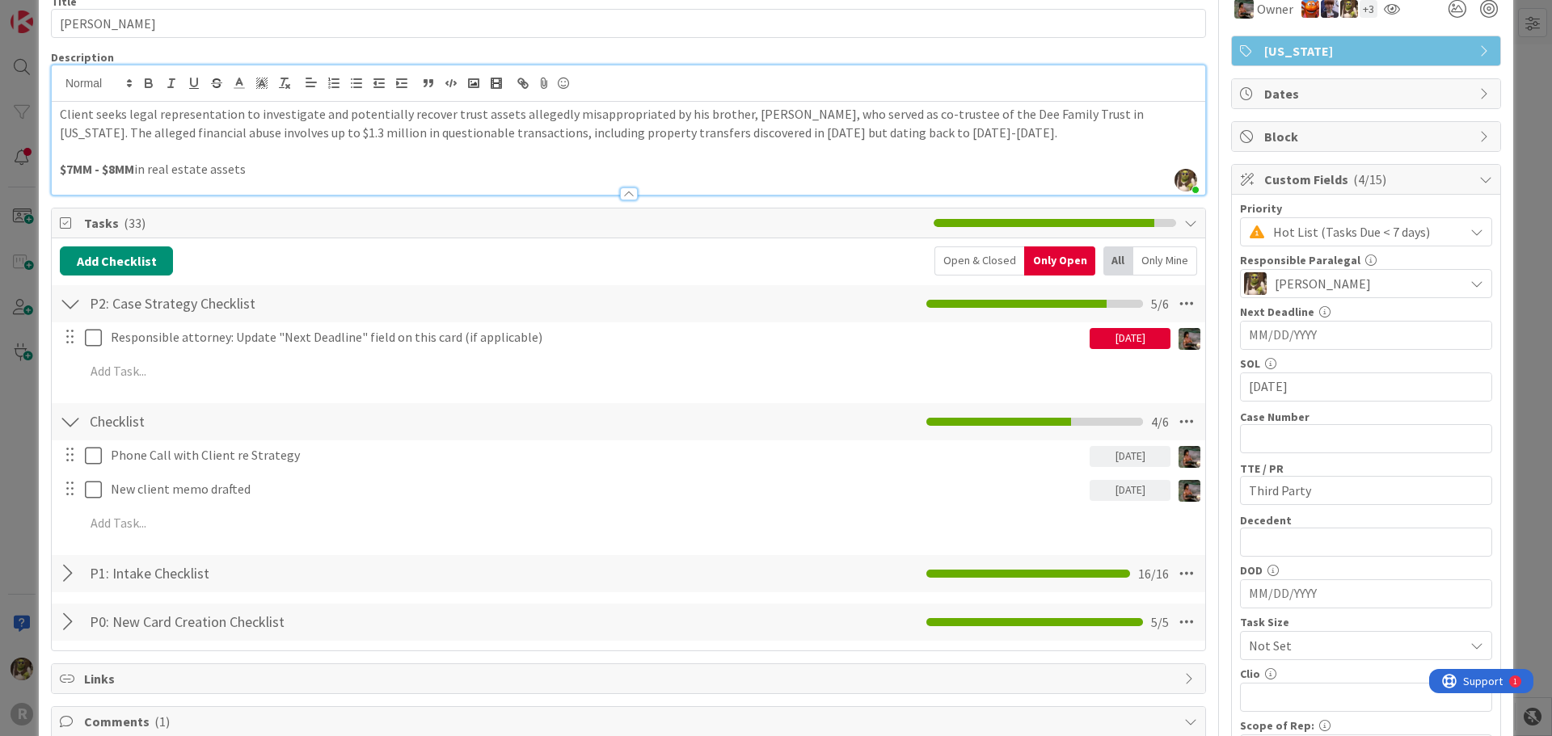
scroll to position [0, 0]
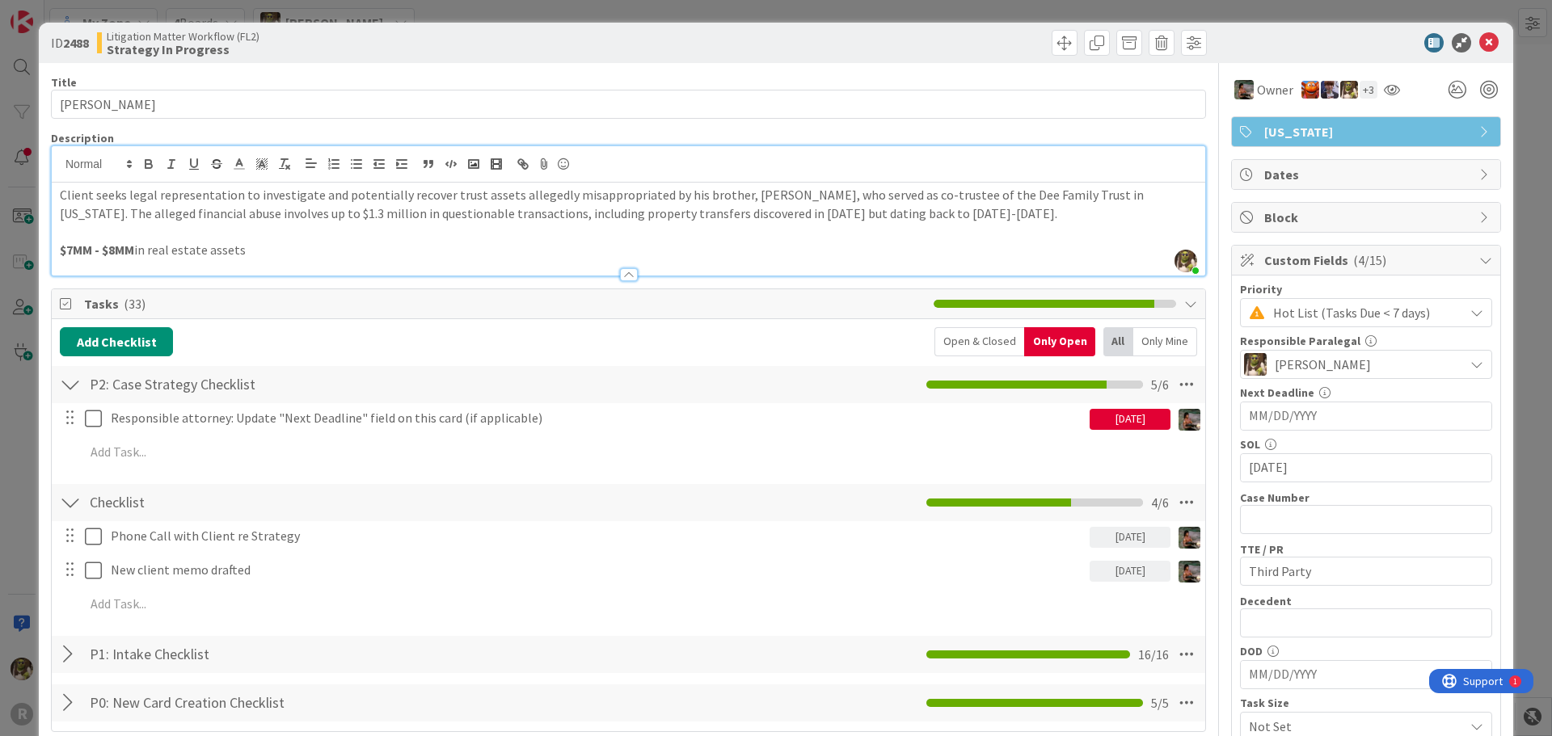
click at [984, 347] on div "Open & Closed" at bounding box center [980, 341] width 90 height 29
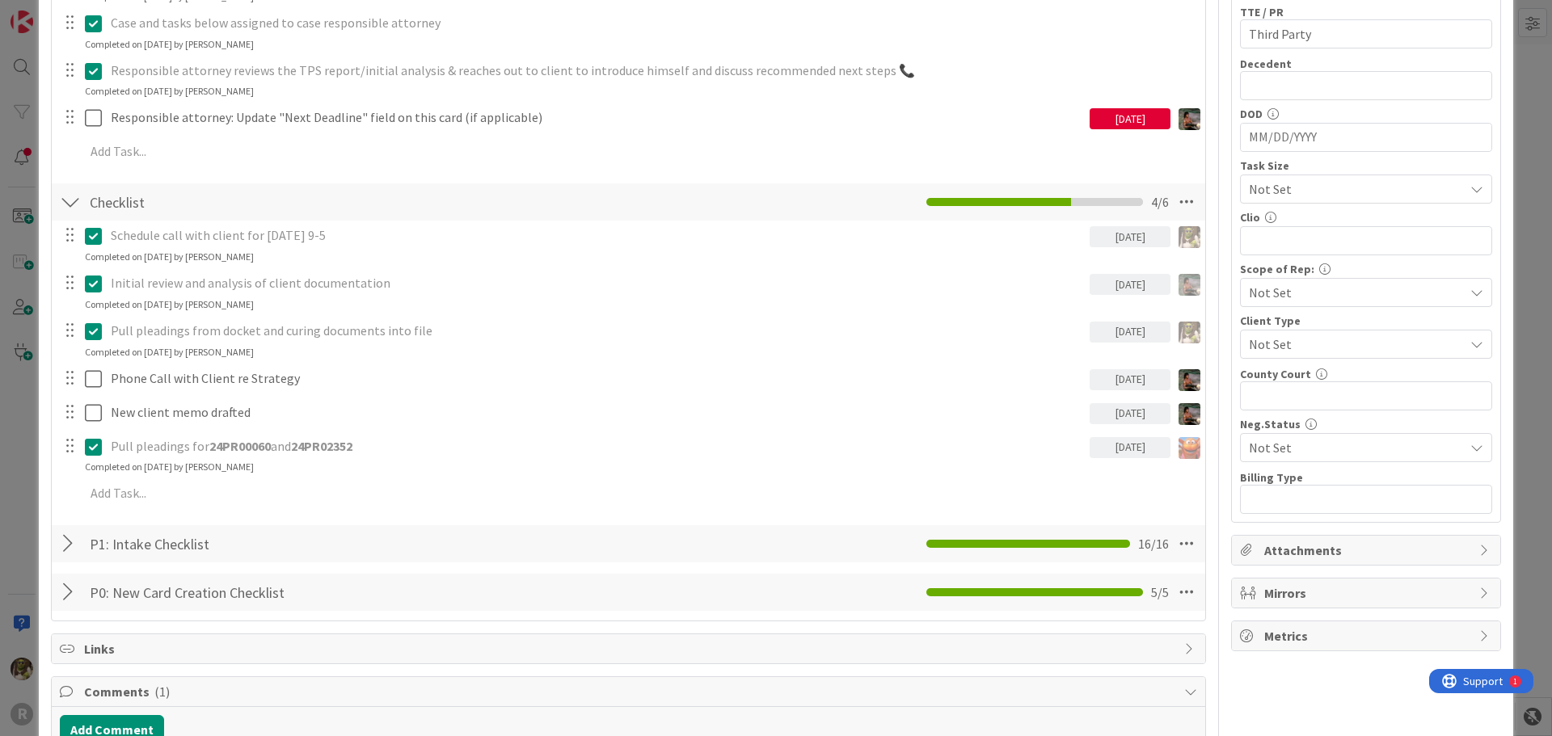
scroll to position [566, 0]
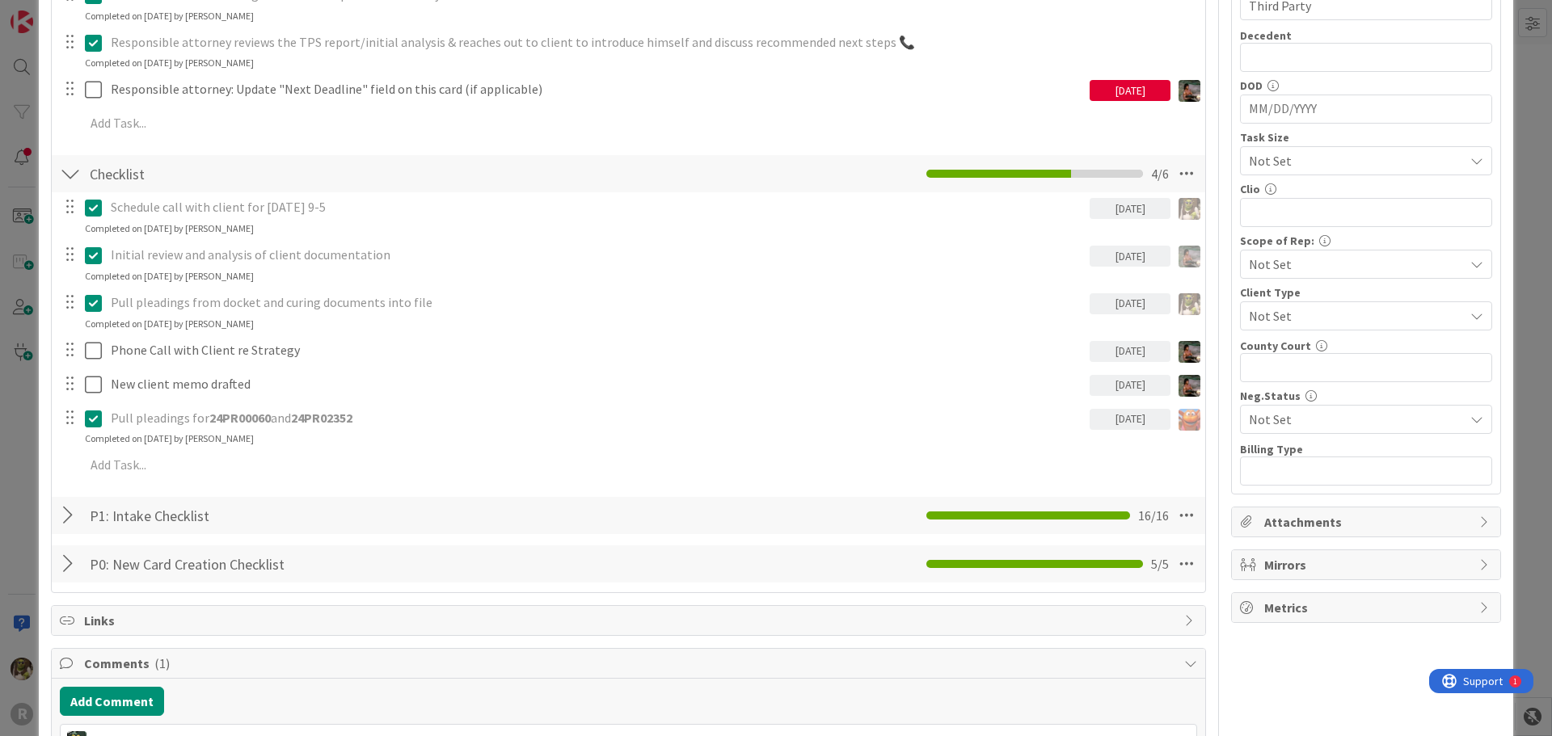
click at [74, 518] on div at bounding box center [70, 515] width 21 height 29
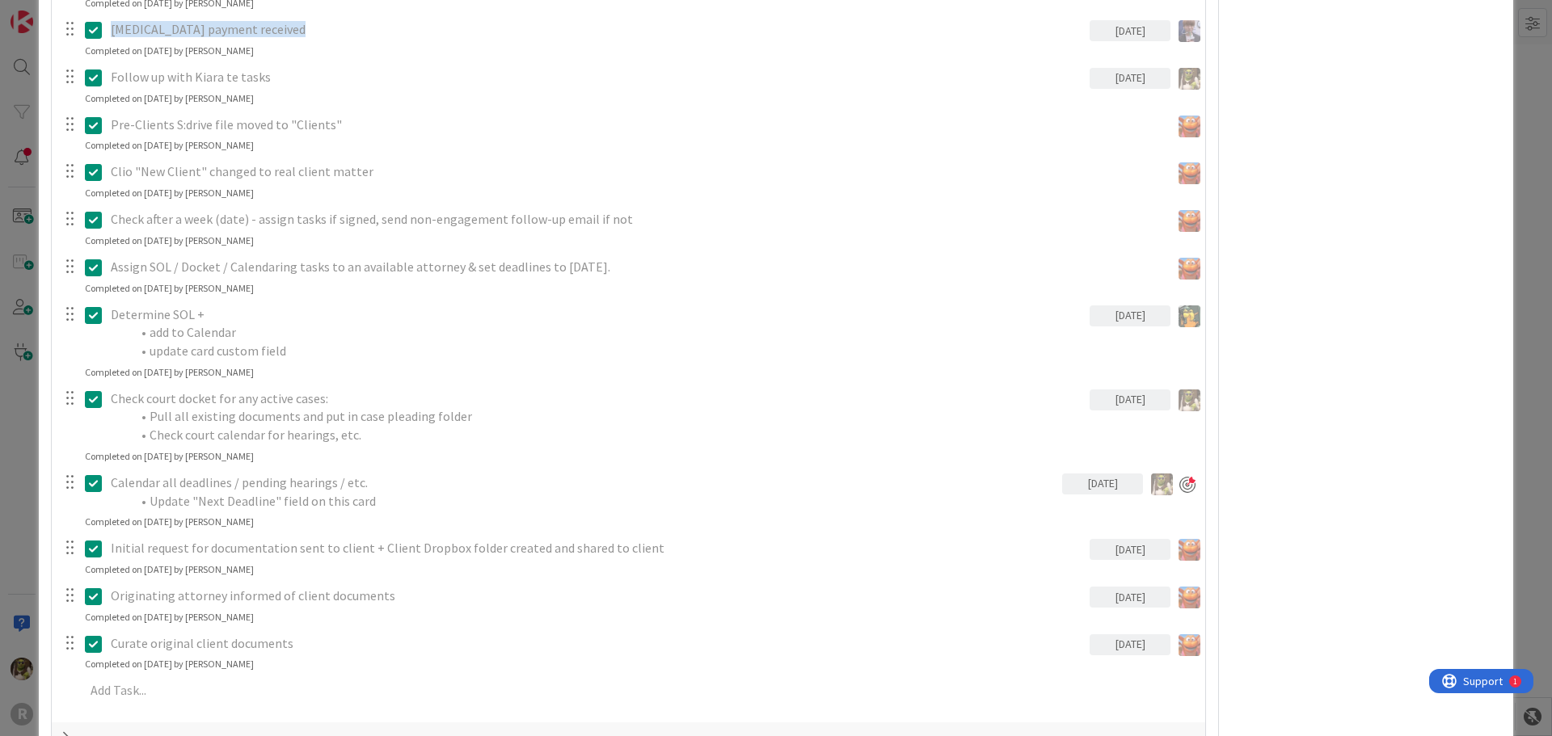
scroll to position [1293, 0]
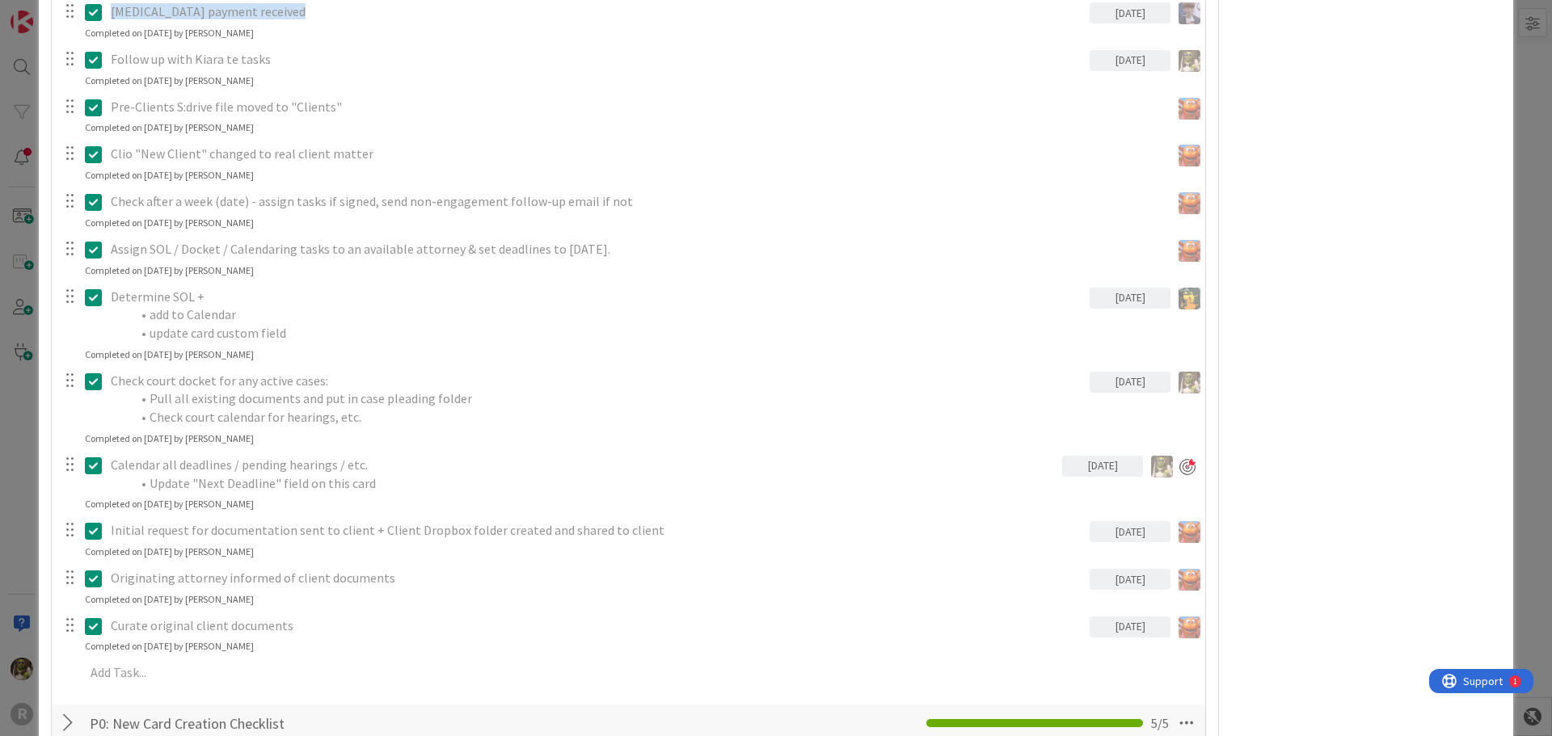
click at [303, 471] on p "Calendar all deadlines / pending hearings / etc." at bounding box center [583, 465] width 945 height 19
click at [93, 468] on icon at bounding box center [93, 465] width 17 height 19
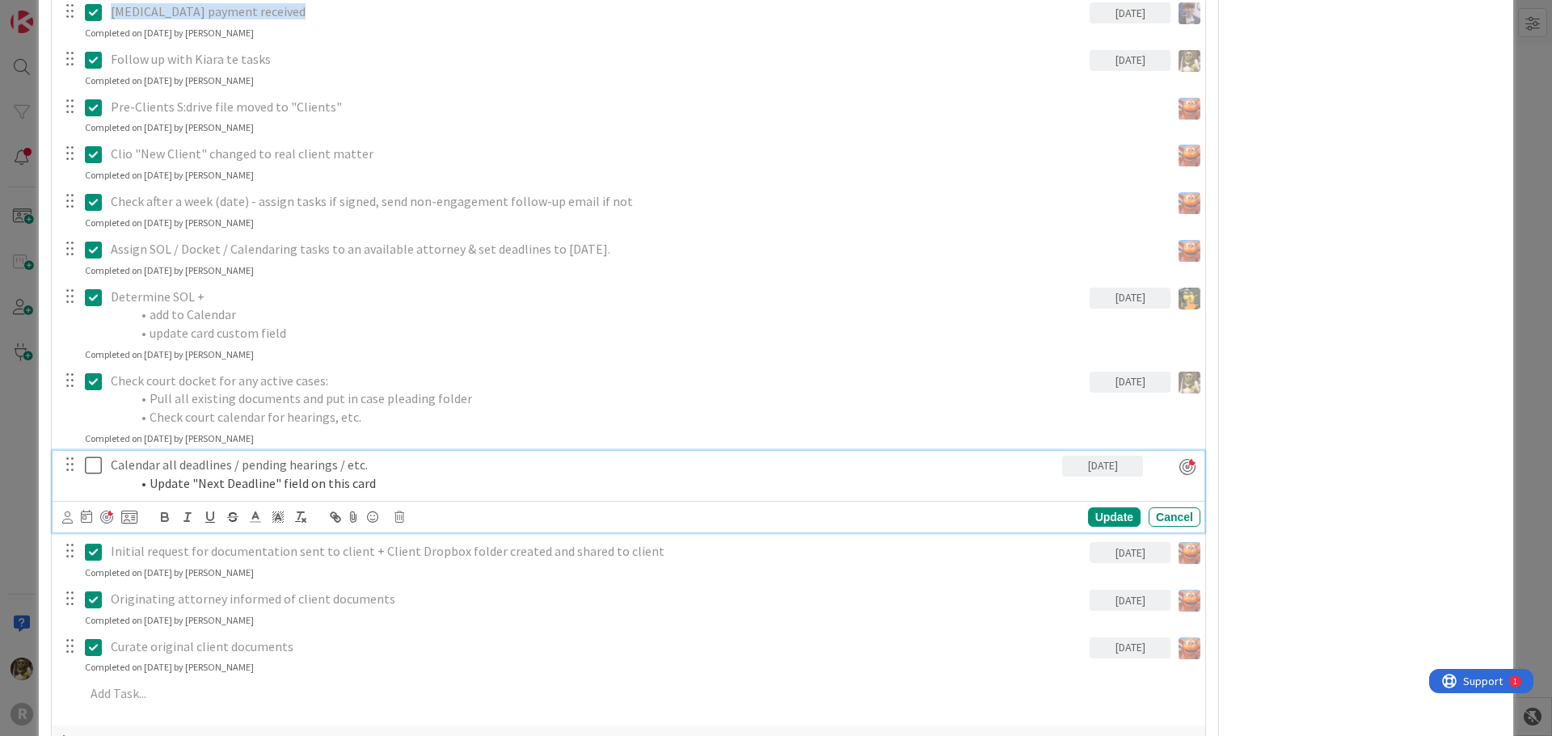
click at [391, 475] on li "Update "Next Deadline" field on this card" at bounding box center [593, 484] width 926 height 19
drag, startPoint x: 369, startPoint y: 480, endPoint x: 123, endPoint y: 488, distance: 245.9
click at [123, 488] on ol "Update "Next Deadline" field on this card (conferred w/ max 9/23 - follow up)" at bounding box center [583, 484] width 945 height 19
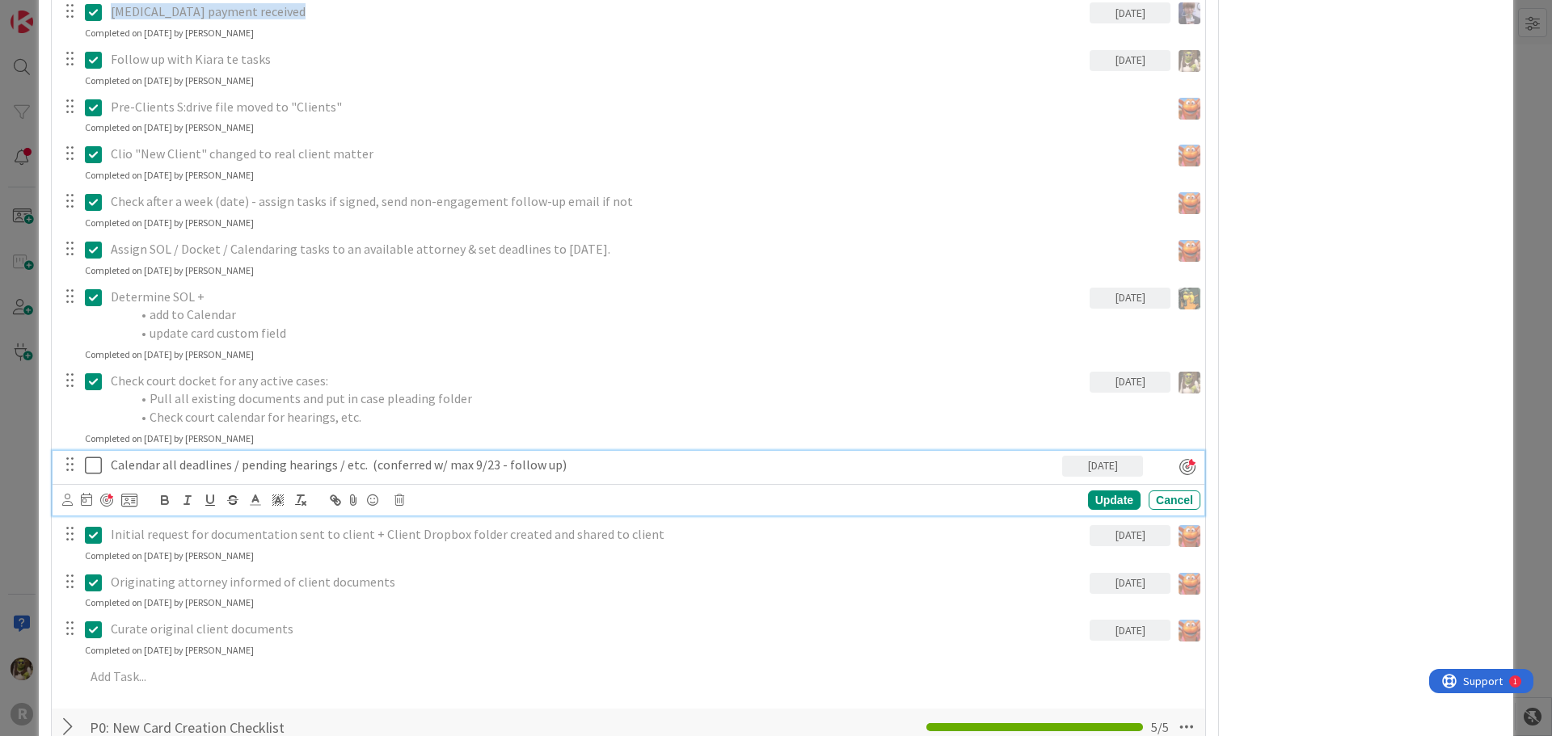
click at [67, 497] on icon at bounding box center [67, 500] width 11 height 12
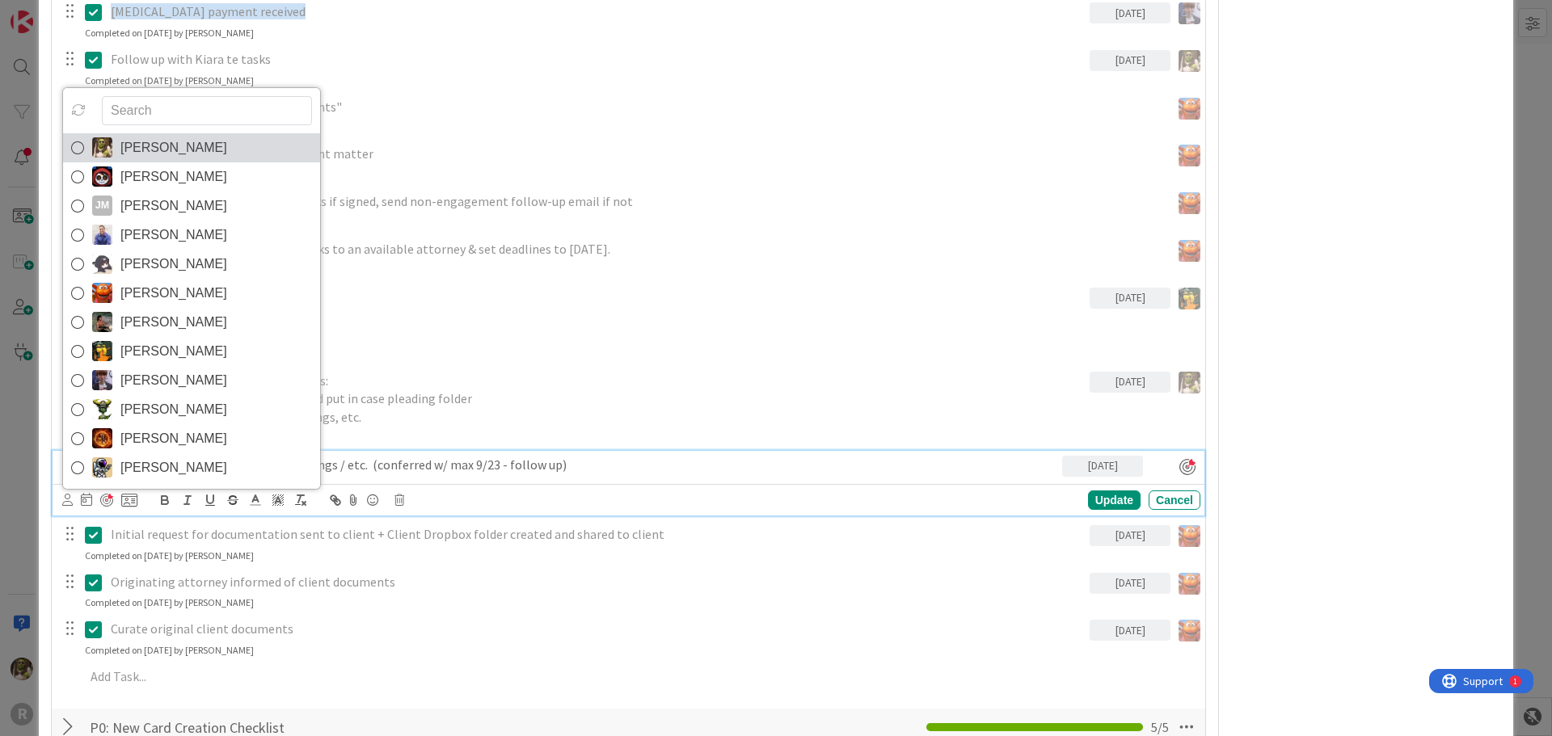
click at [78, 143] on icon at bounding box center [77, 148] width 13 height 24
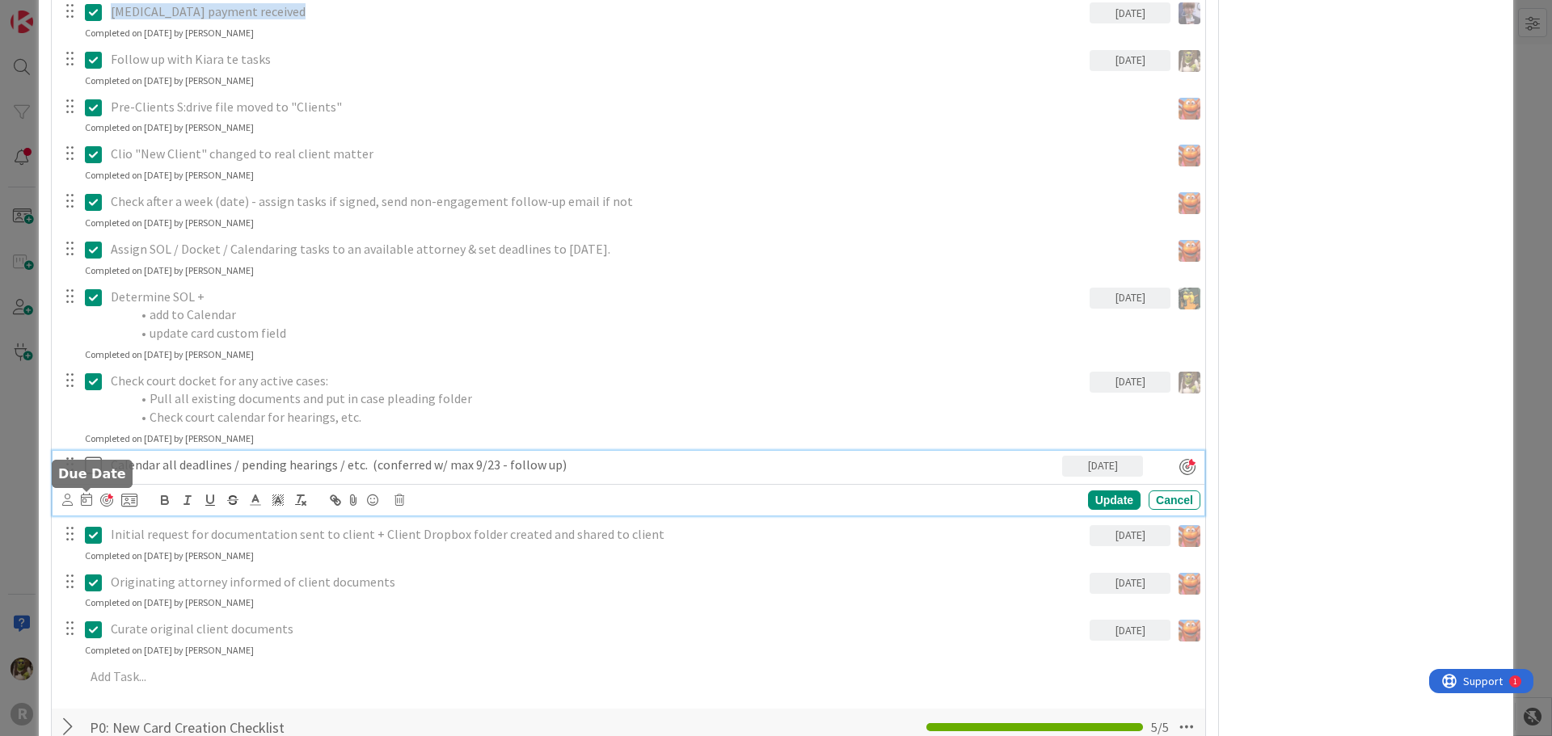
click at [88, 500] on icon at bounding box center [86, 499] width 11 height 13
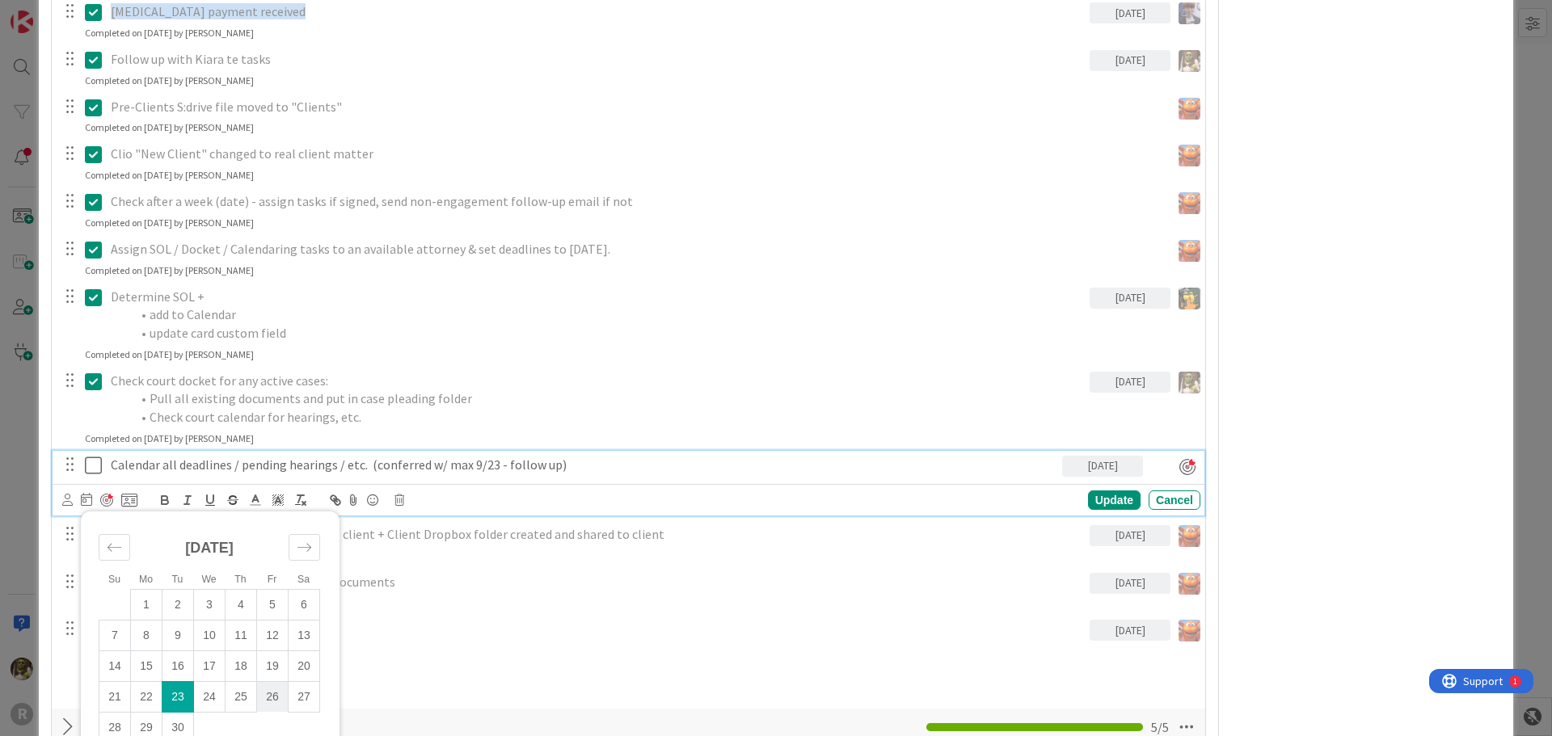
click at [276, 696] on td "26" at bounding box center [273, 697] width 32 height 31
type input "[DATE]"
click at [1097, 502] on div "Update" at bounding box center [1114, 500] width 53 height 19
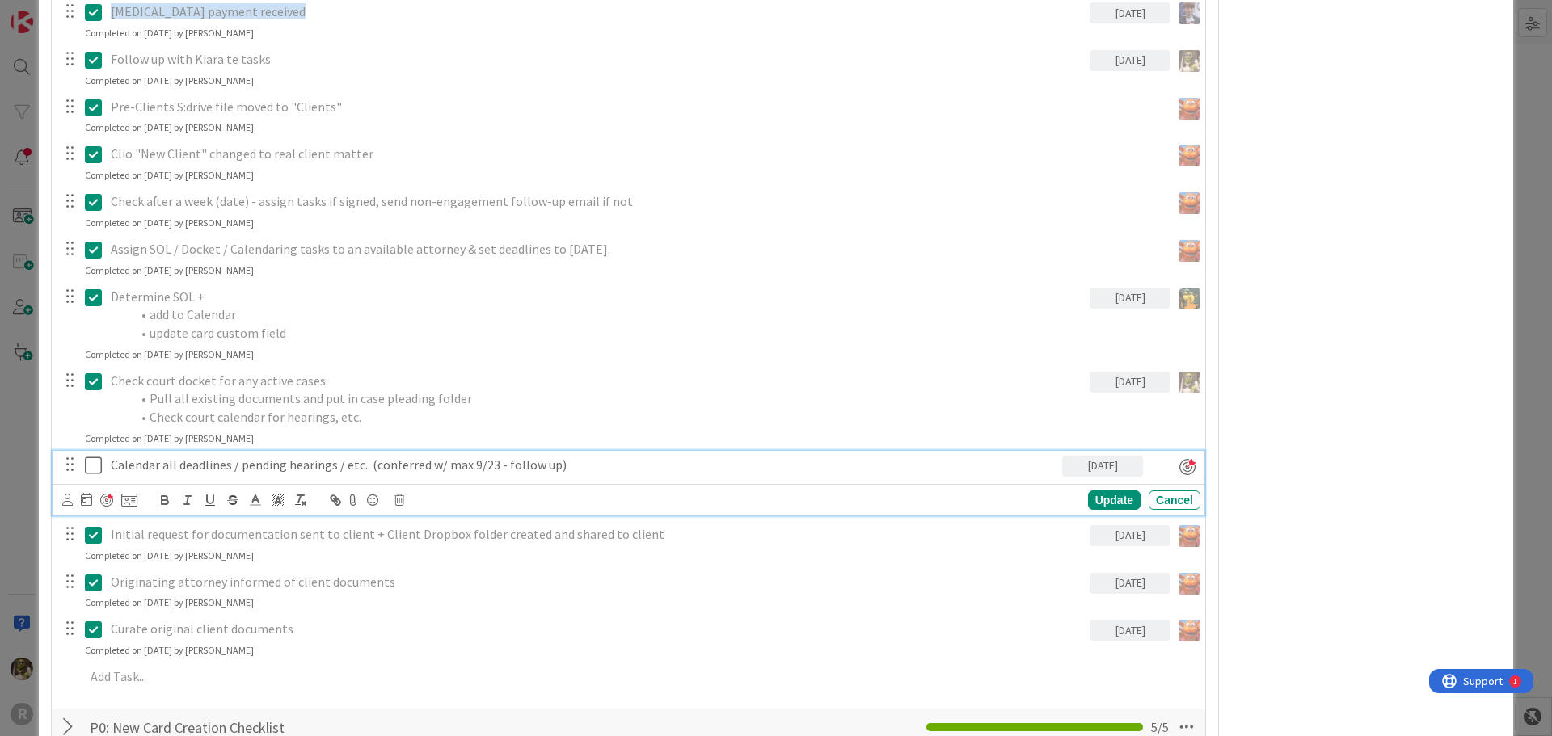
click at [260, 458] on p "Calendar all deadlines / pending hearings / etc. (conferred w/ max 9/23 - follo…" at bounding box center [583, 465] width 945 height 19
click at [62, 504] on icon at bounding box center [67, 500] width 11 height 12
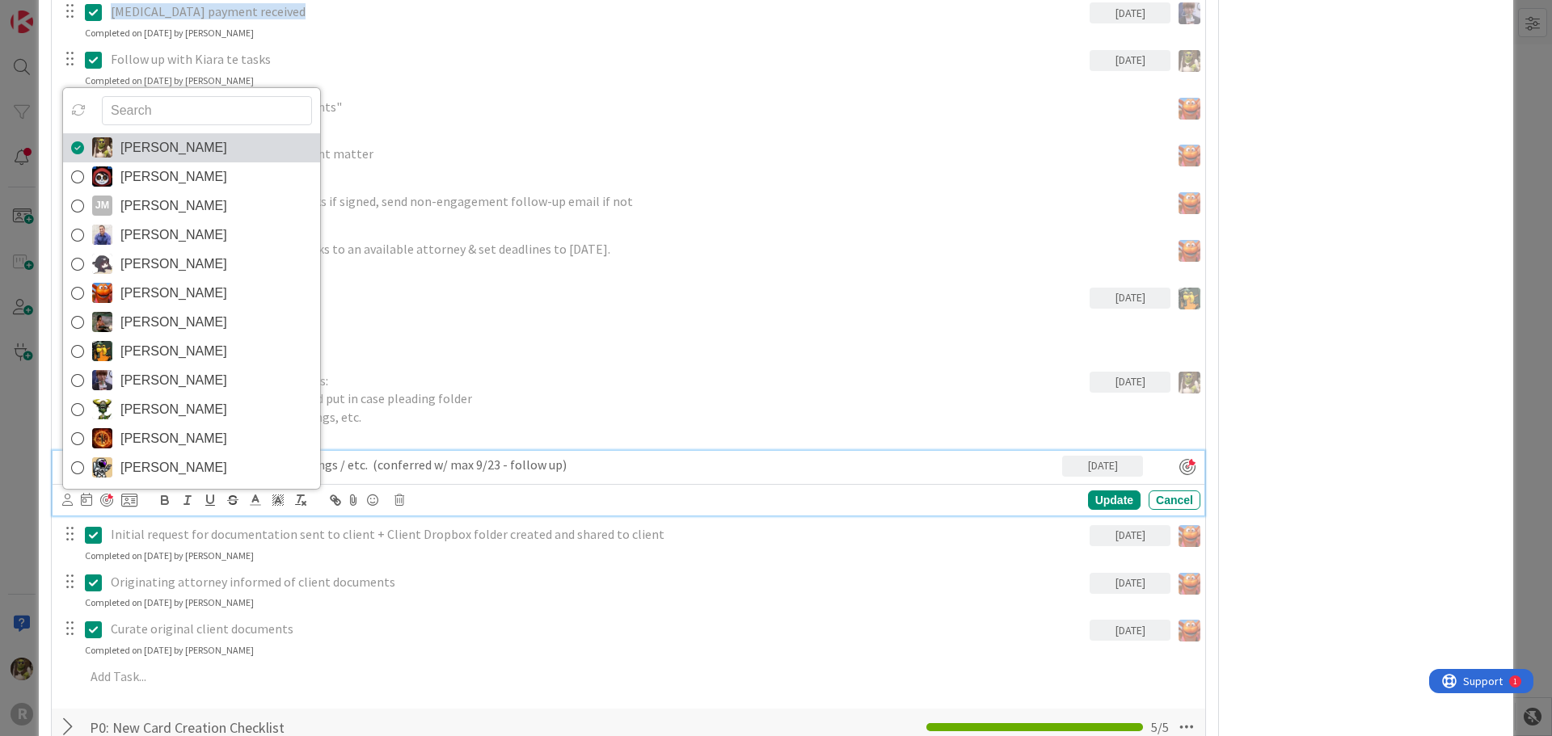
click at [79, 148] on icon at bounding box center [77, 148] width 13 height 24
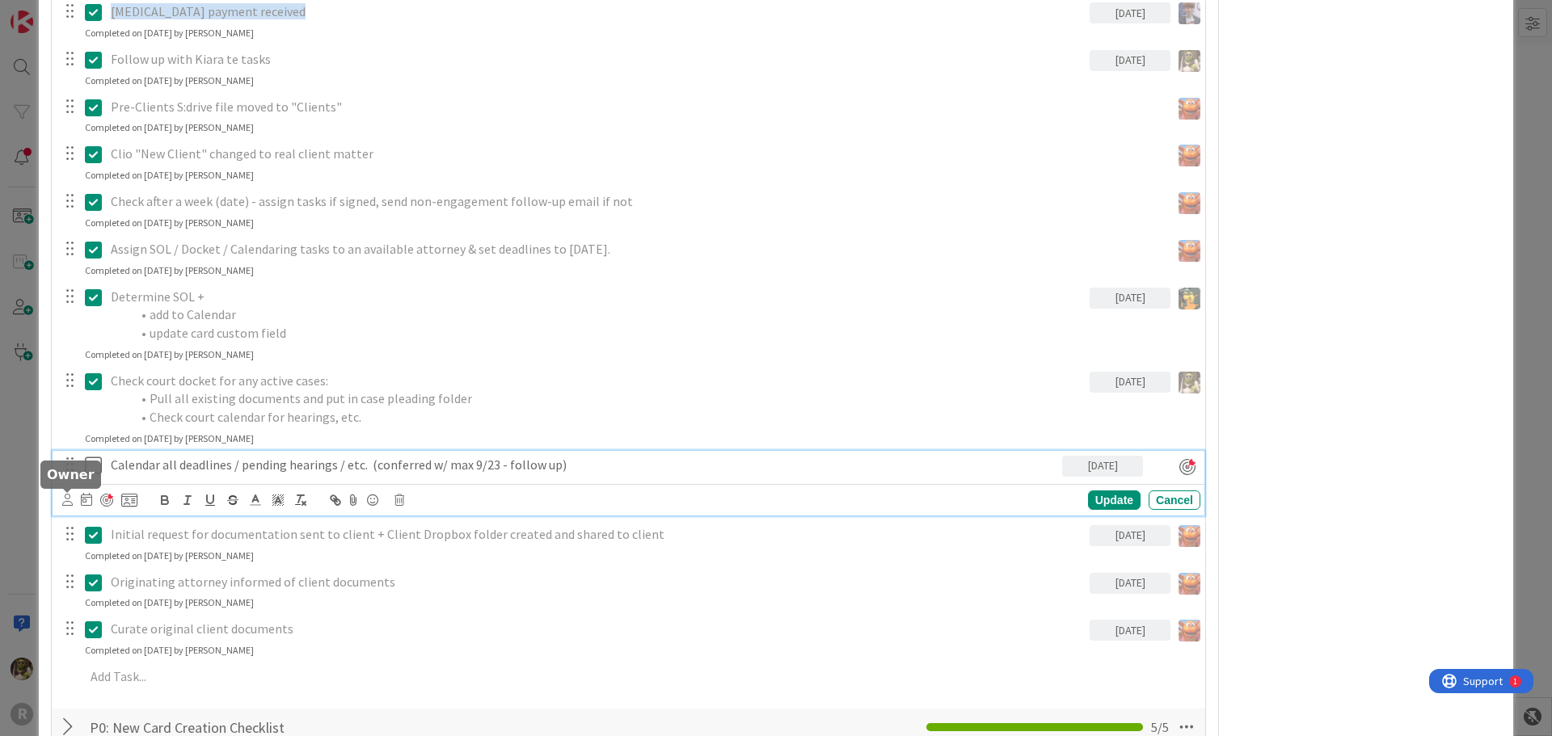
click at [66, 503] on icon at bounding box center [67, 500] width 11 height 12
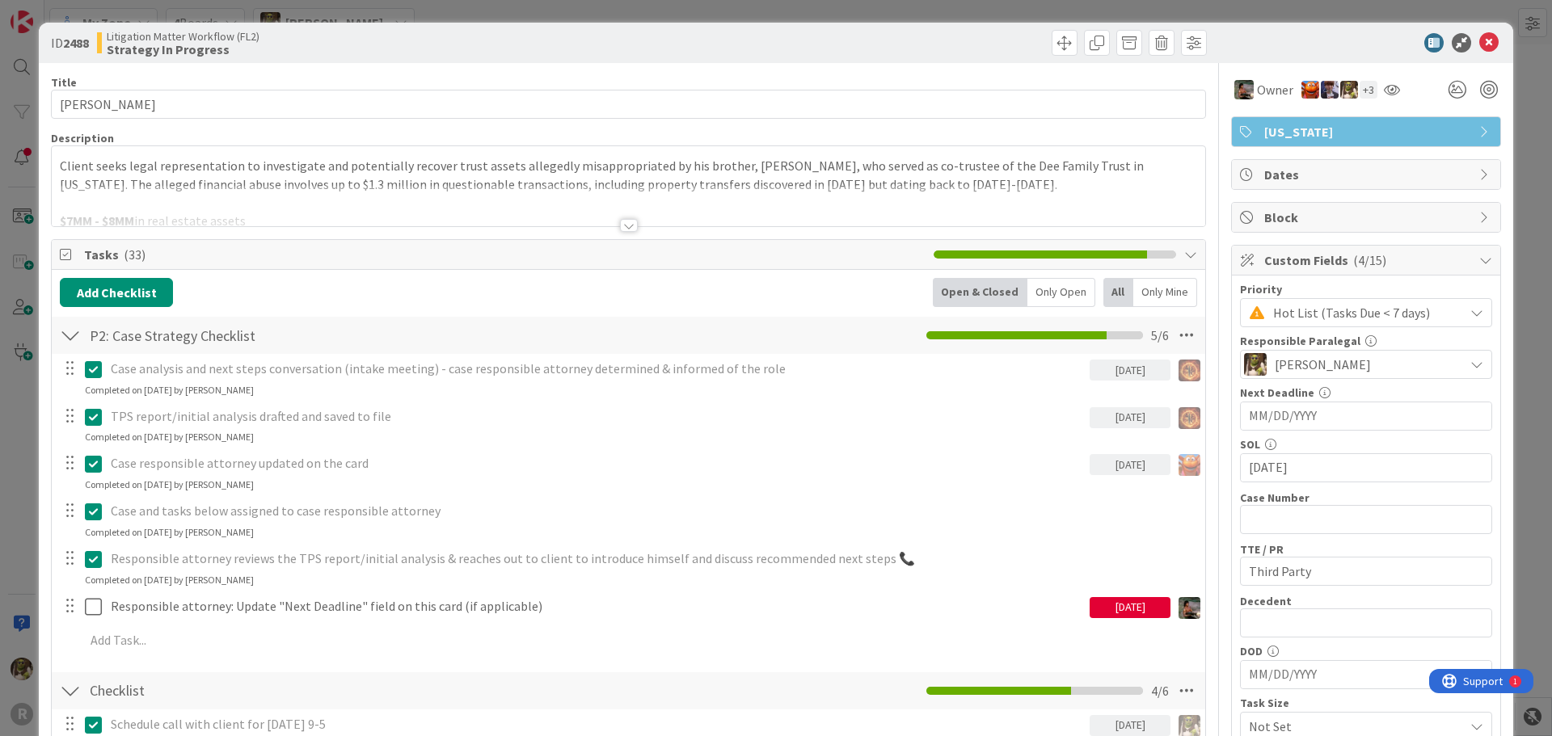
click at [1069, 293] on div "Only Open" at bounding box center [1062, 292] width 68 height 29
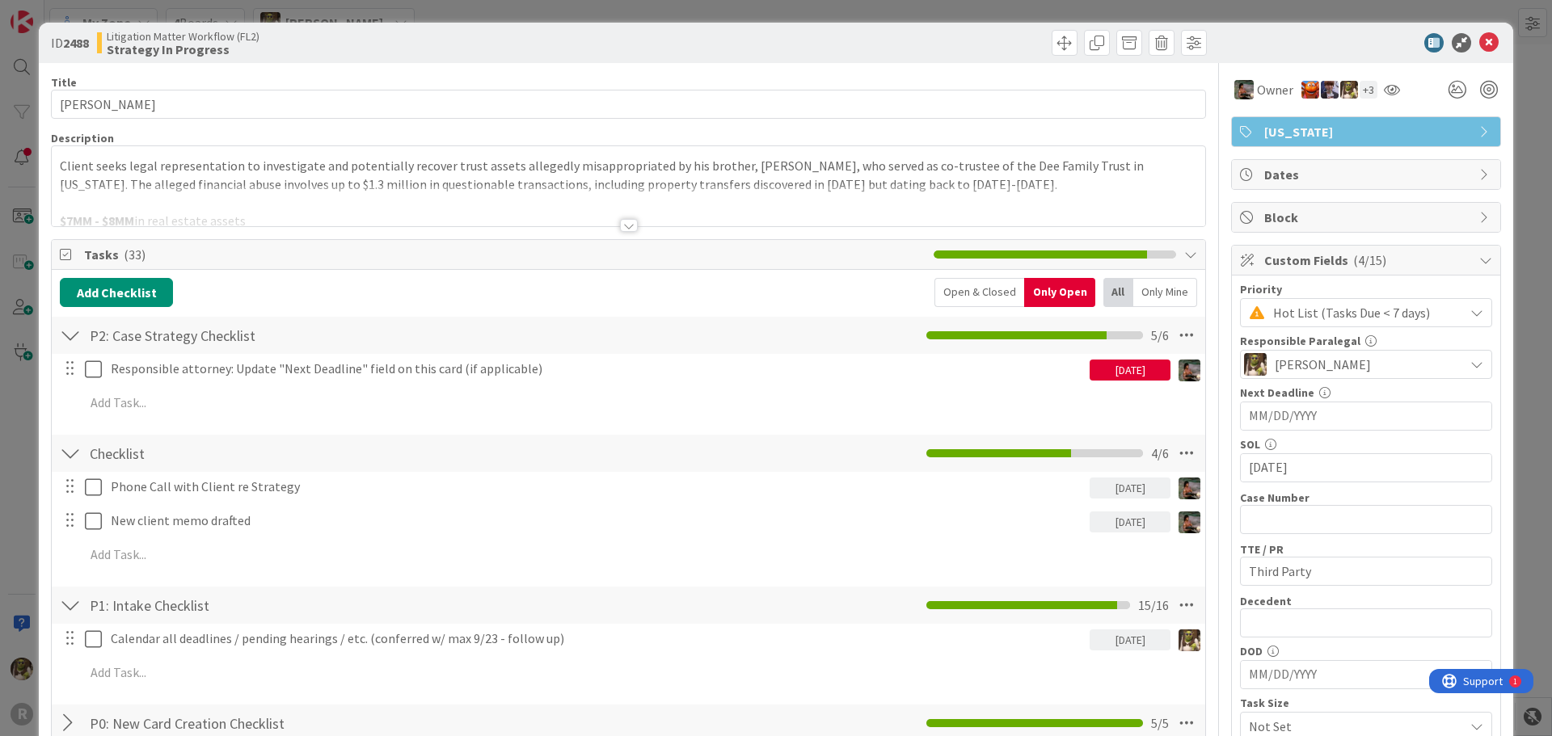
click at [1479, 44] on icon at bounding box center [1488, 42] width 19 height 19
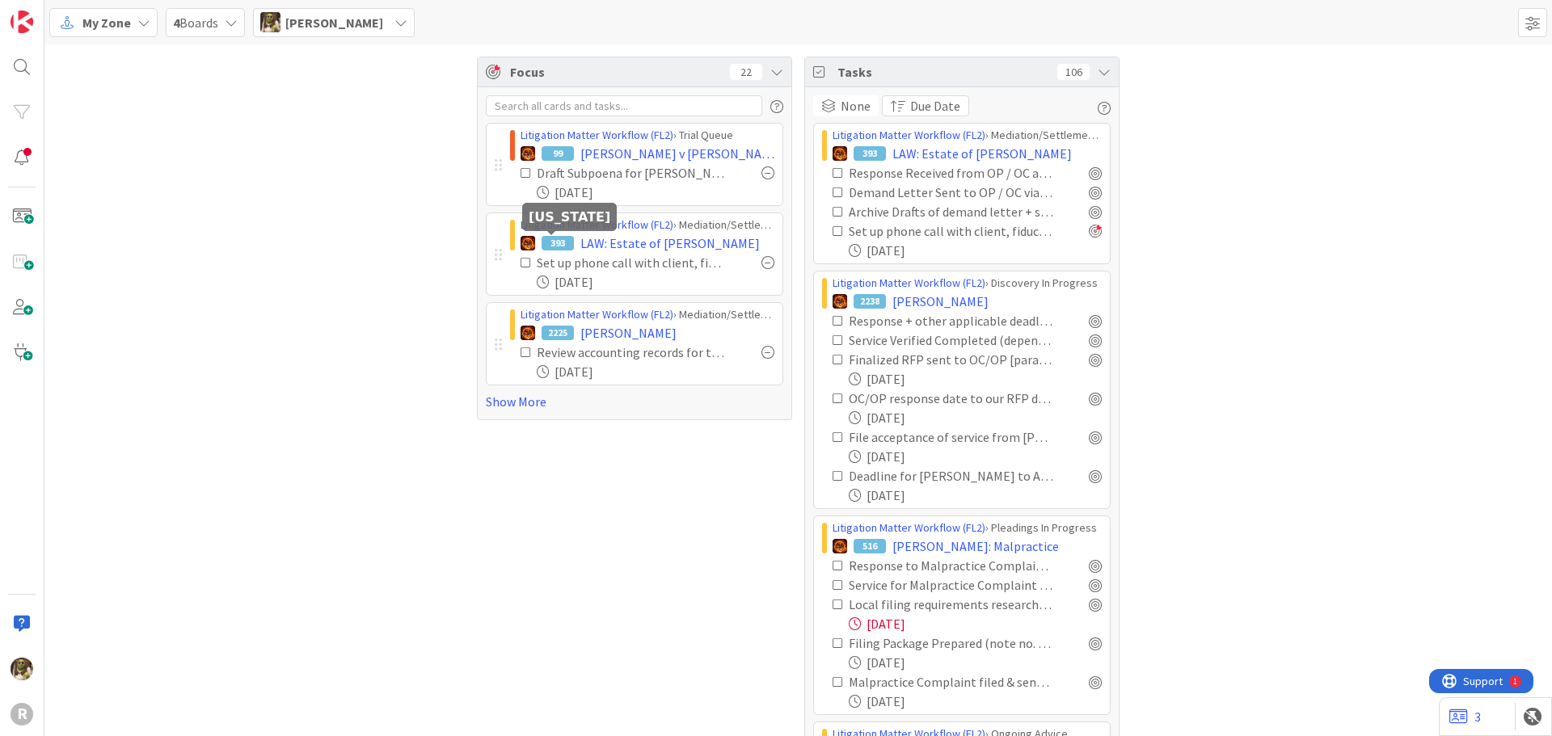
drag, startPoint x: 87, startPoint y: 526, endPoint x: 91, endPoint y: 519, distance: 8.3
click at [527, 406] on link "Show More" at bounding box center [635, 401] width 298 height 19
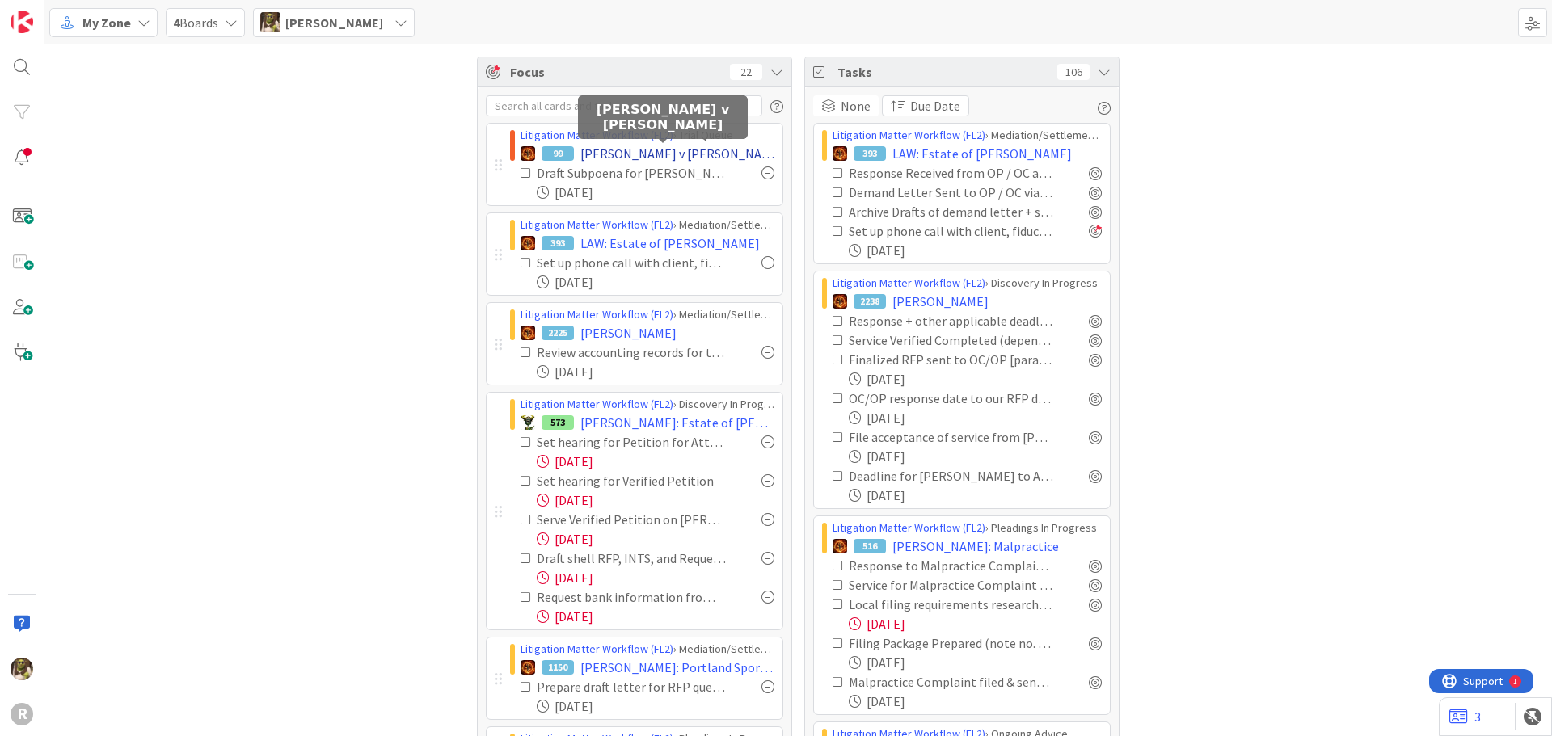
click at [652, 157] on span "[PERSON_NAME] v [PERSON_NAME]" at bounding box center [677, 153] width 194 height 19
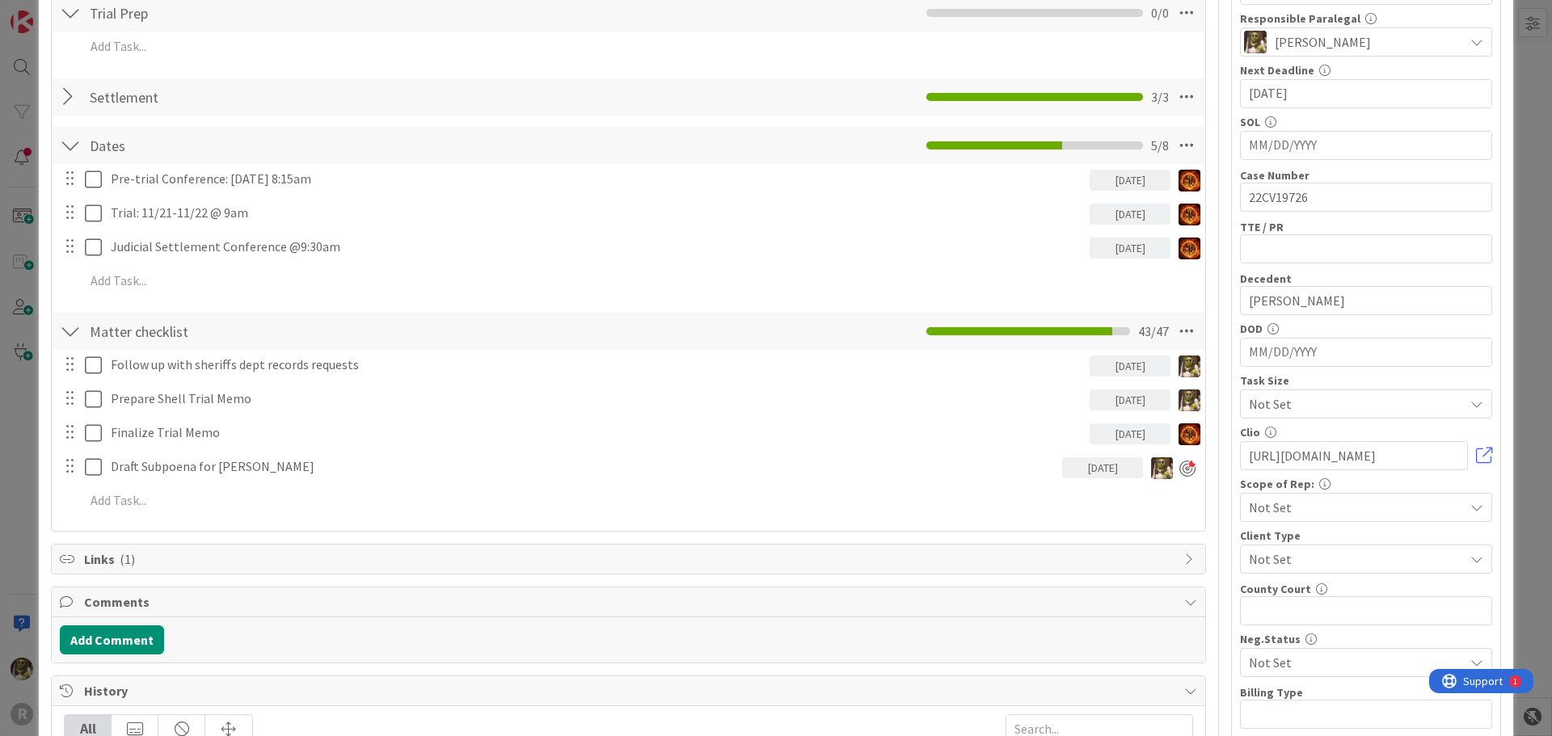
scroll to position [323, 0]
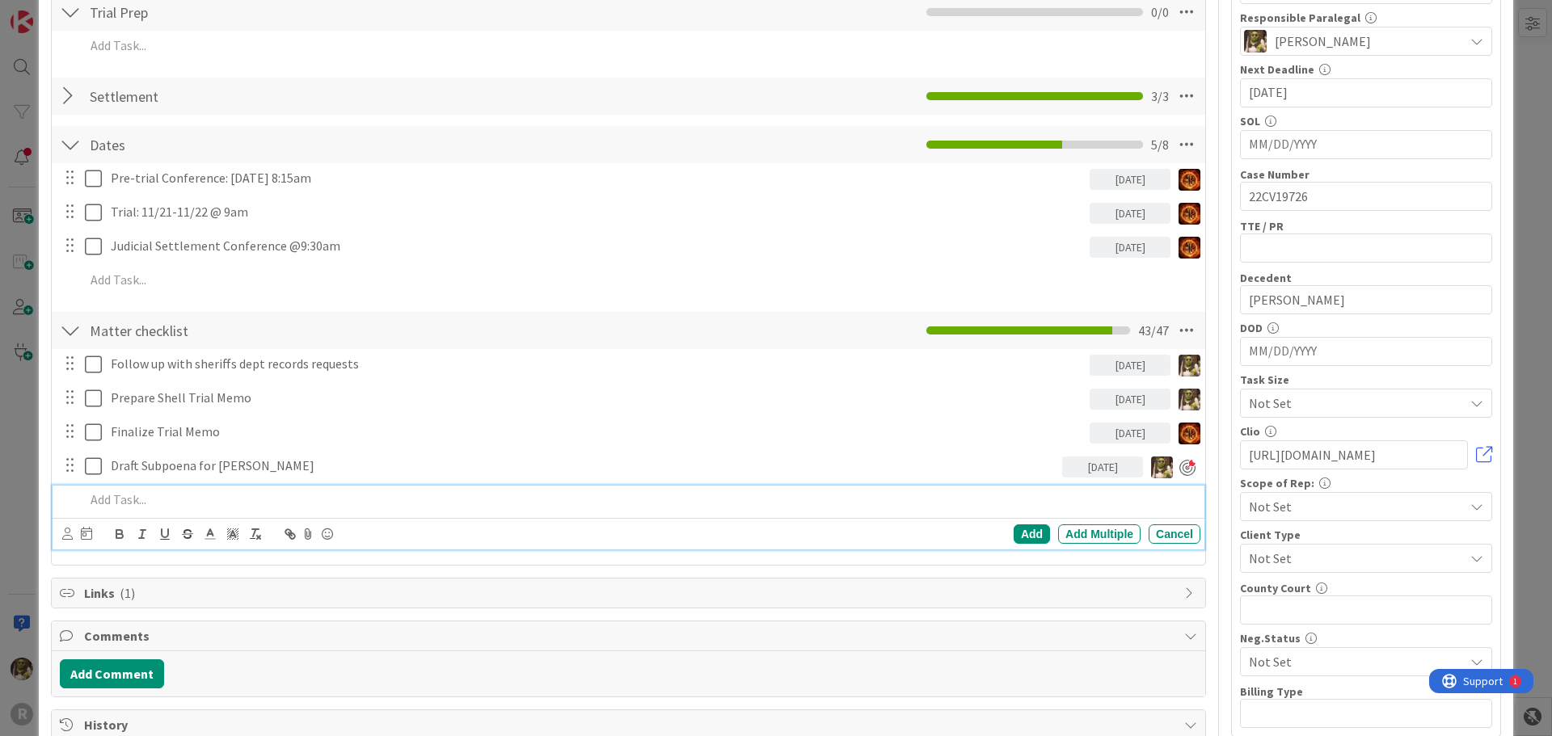
click at [150, 504] on p at bounding box center [639, 500] width 1109 height 19
click at [67, 532] on icon at bounding box center [67, 534] width 11 height 12
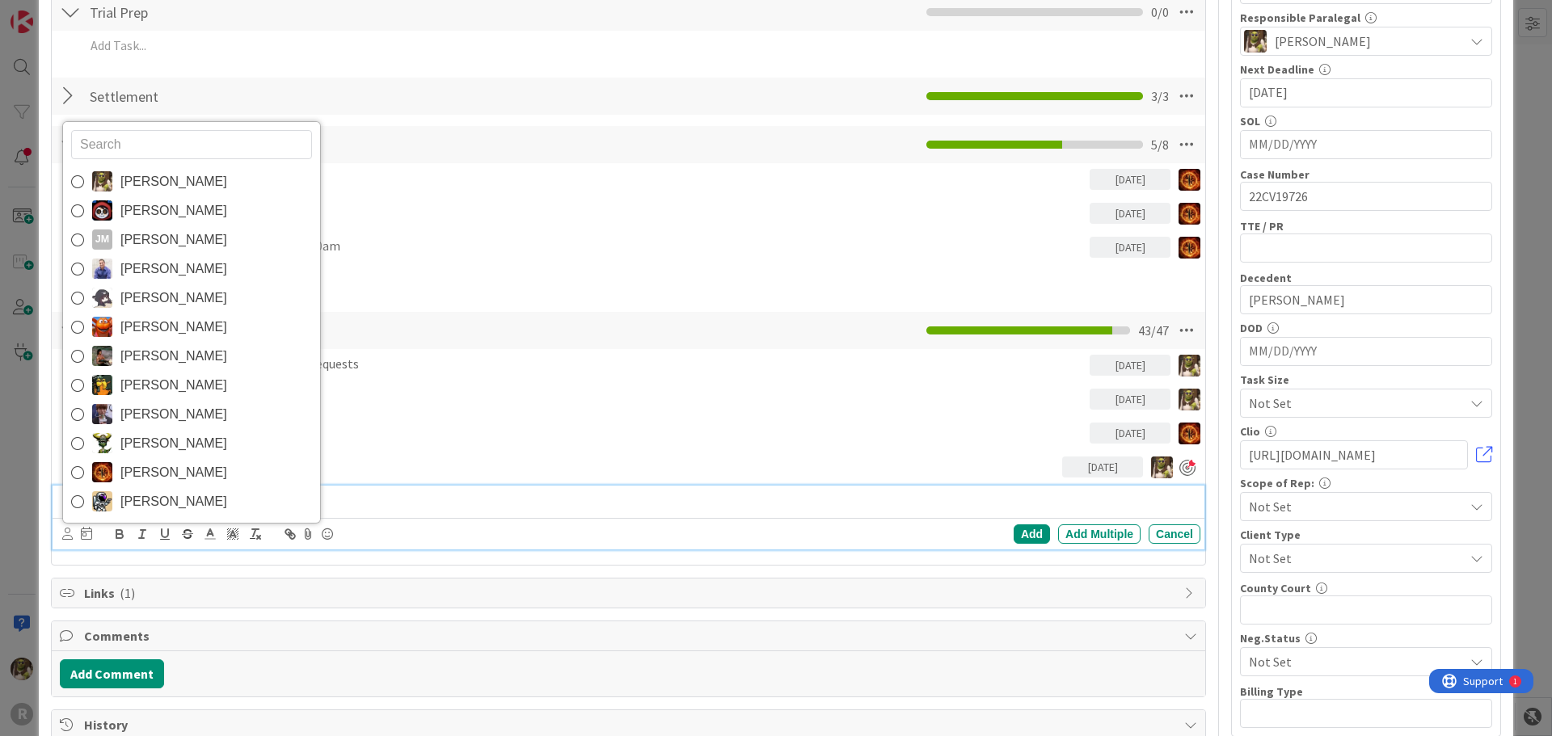
drag, startPoint x: 123, startPoint y: 186, endPoint x: 127, endPoint y: 225, distance: 39.0
click at [123, 186] on span "[PERSON_NAME]" at bounding box center [173, 182] width 107 height 24
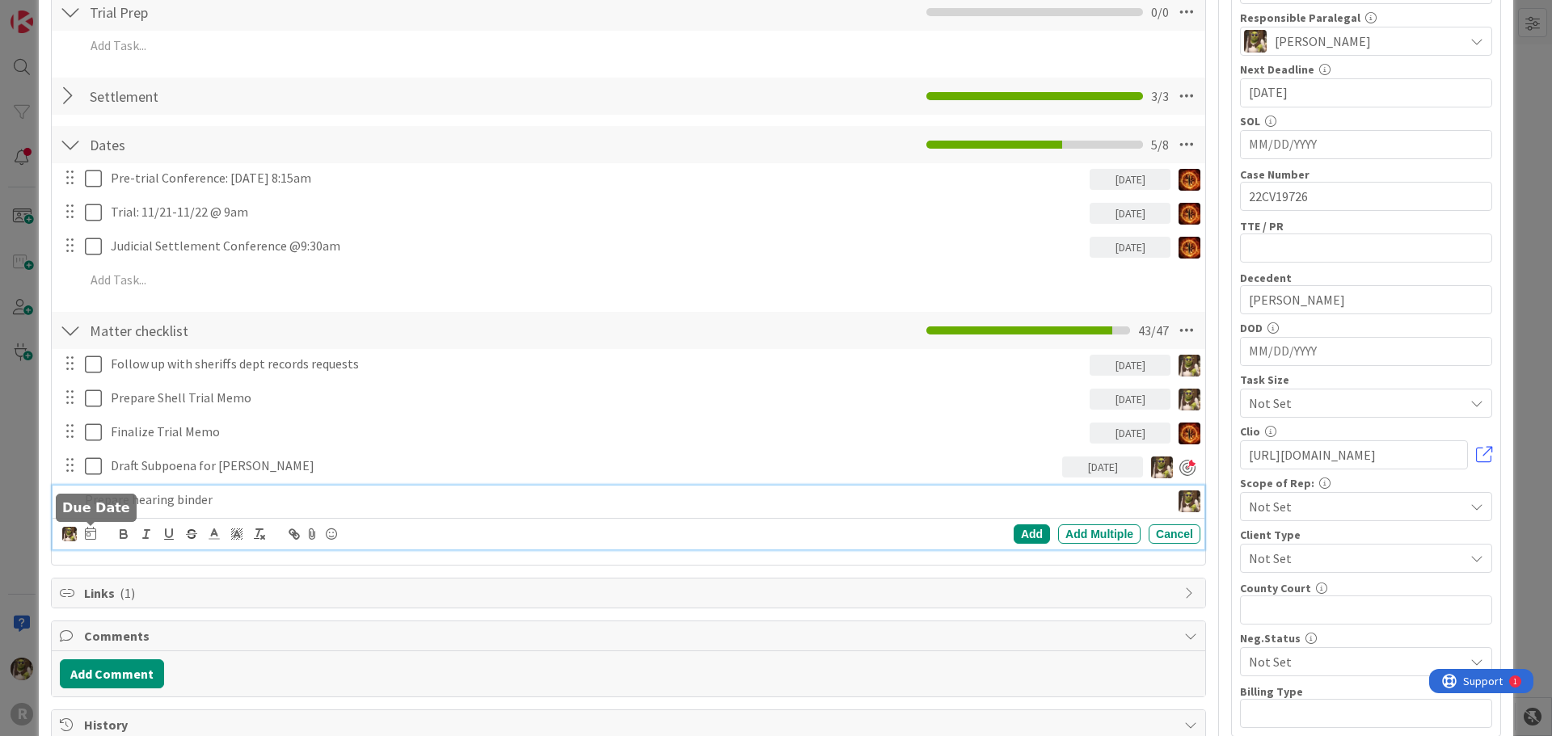
click at [89, 531] on icon at bounding box center [90, 533] width 11 height 13
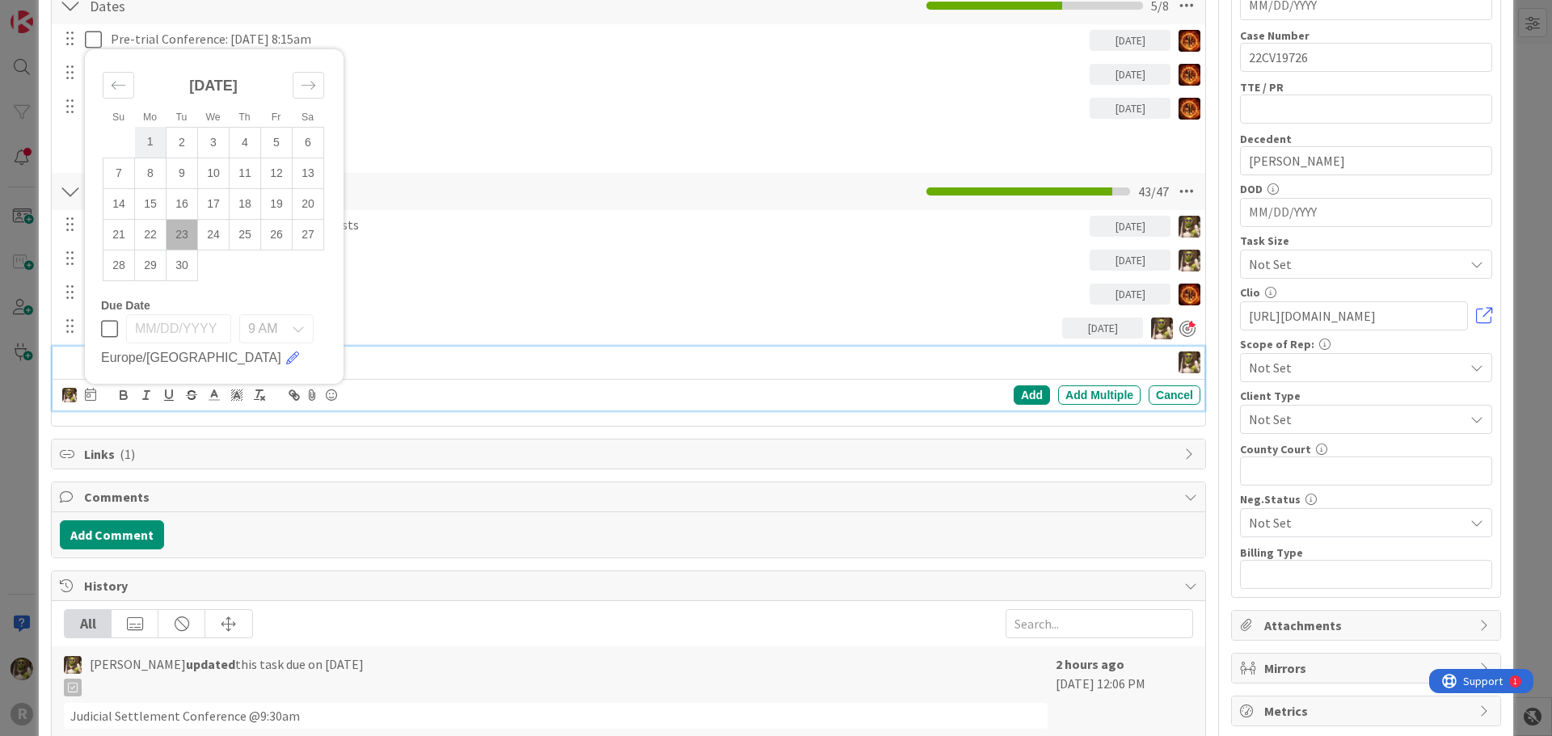
scroll to position [485, 0]
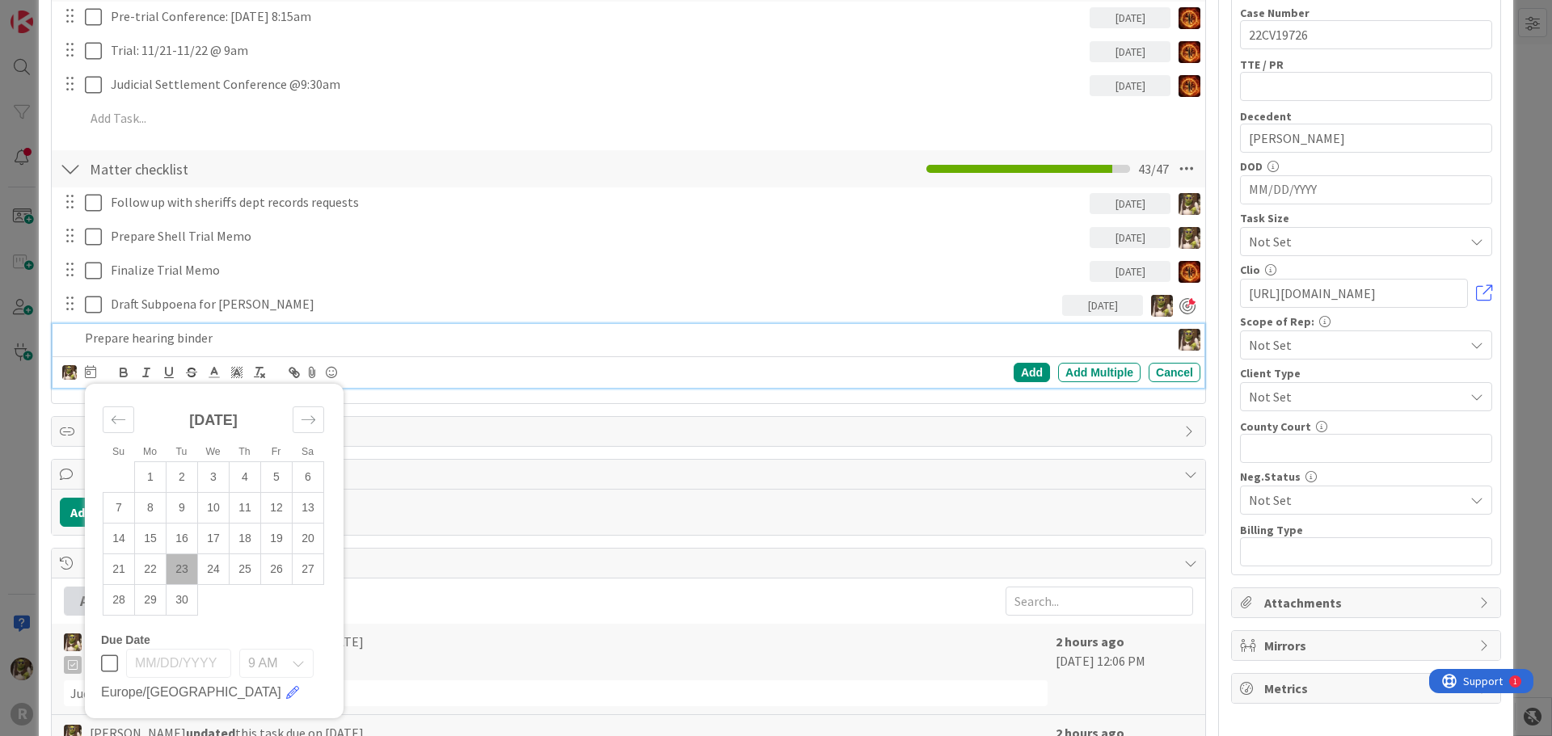
click at [186, 567] on td "23" at bounding box center [183, 569] width 32 height 31
type input "[DATE]"
click at [1026, 369] on div "Add" at bounding box center [1032, 372] width 36 height 19
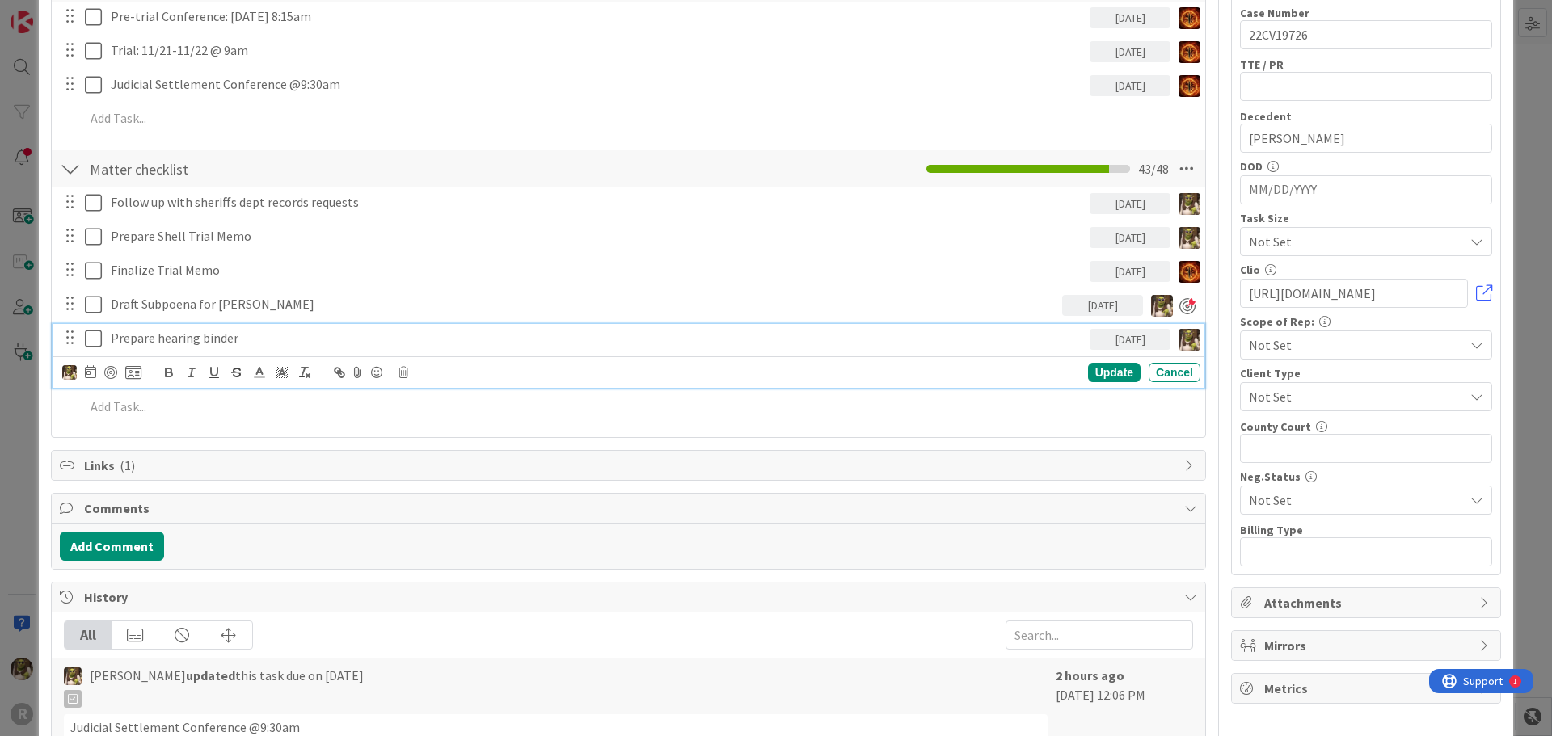
click at [147, 335] on p "Prepare hearing binder" at bounding box center [597, 338] width 973 height 19
click at [115, 374] on div at bounding box center [110, 372] width 13 height 13
